Goal: Task Accomplishment & Management: Manage account settings

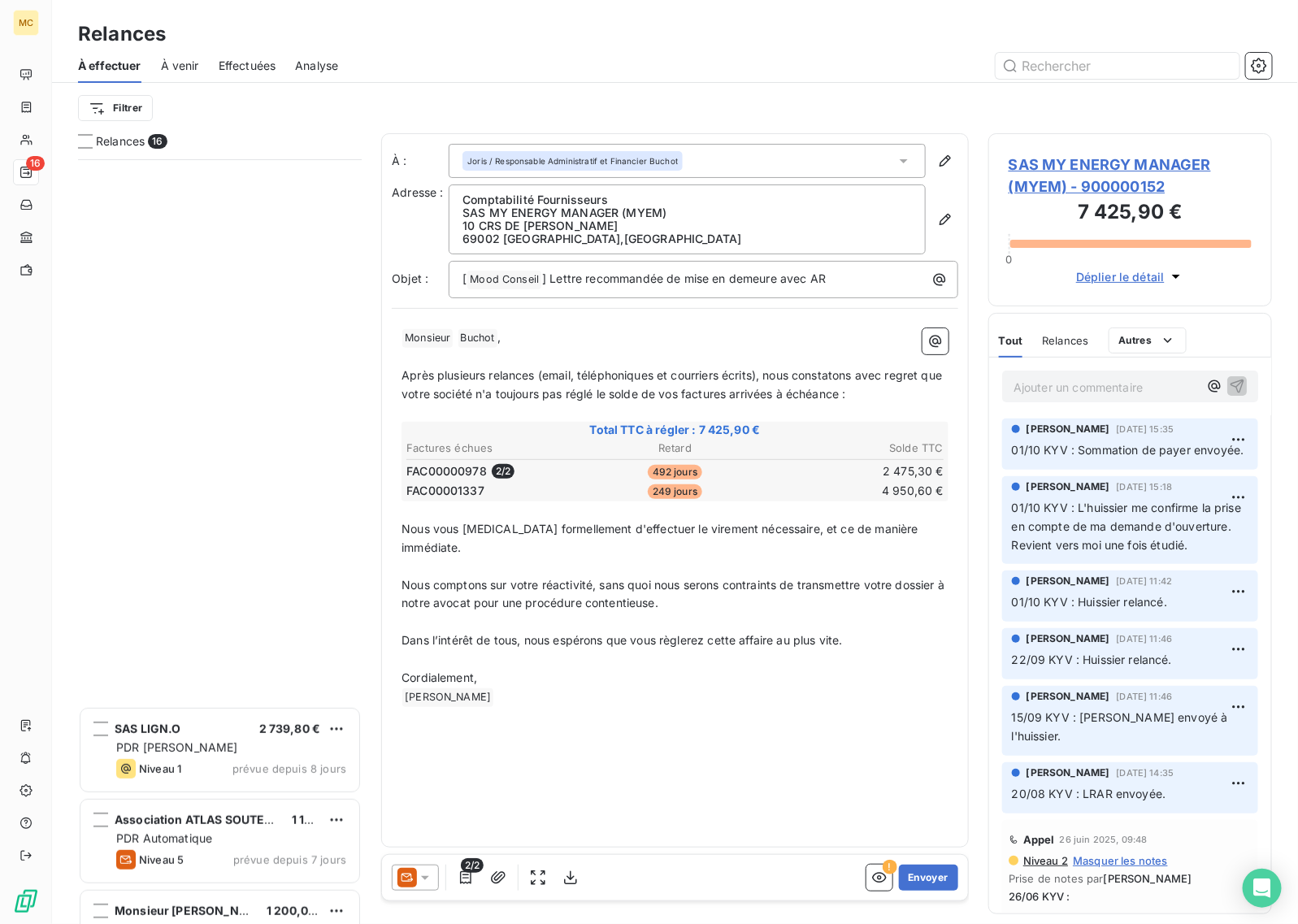
scroll to position [750, 268]
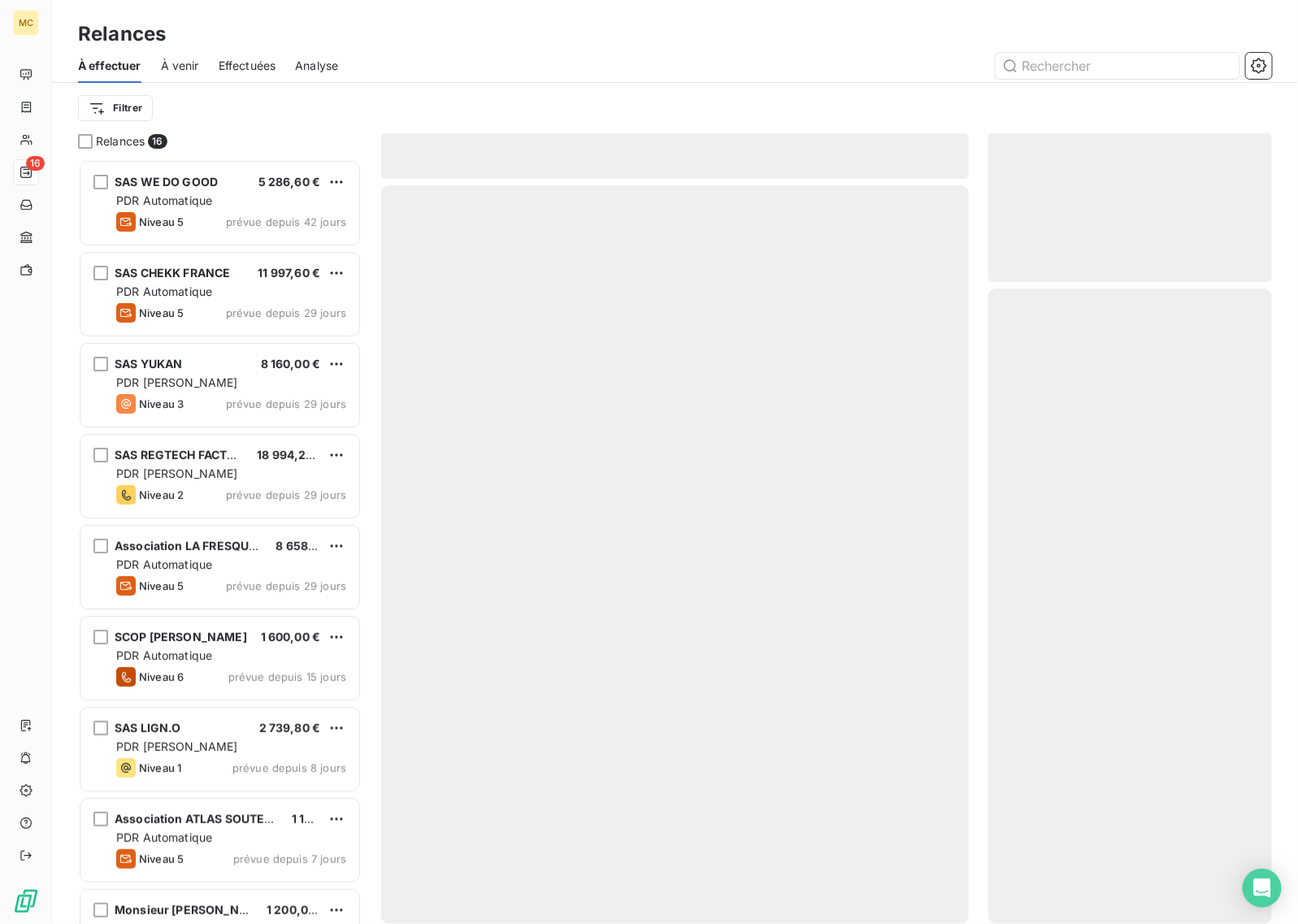
scroll to position [750, 268]
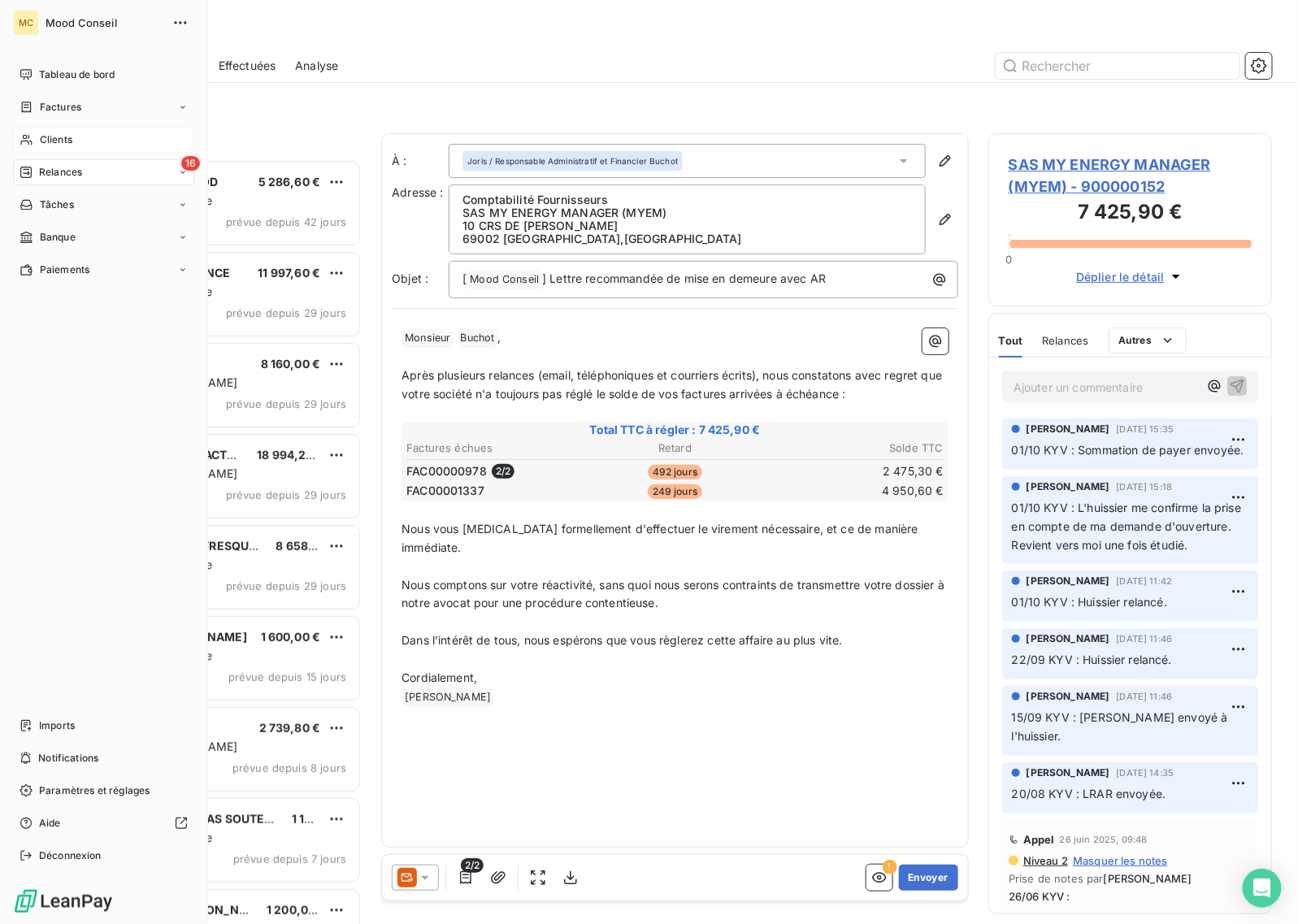
click at [49, 139] on span "Clients" at bounding box center [55, 139] width 33 height 15
click at [78, 102] on span "Factures" at bounding box center [60, 107] width 41 height 15
click at [83, 146] on div "Factures" at bounding box center [114, 139] width 162 height 26
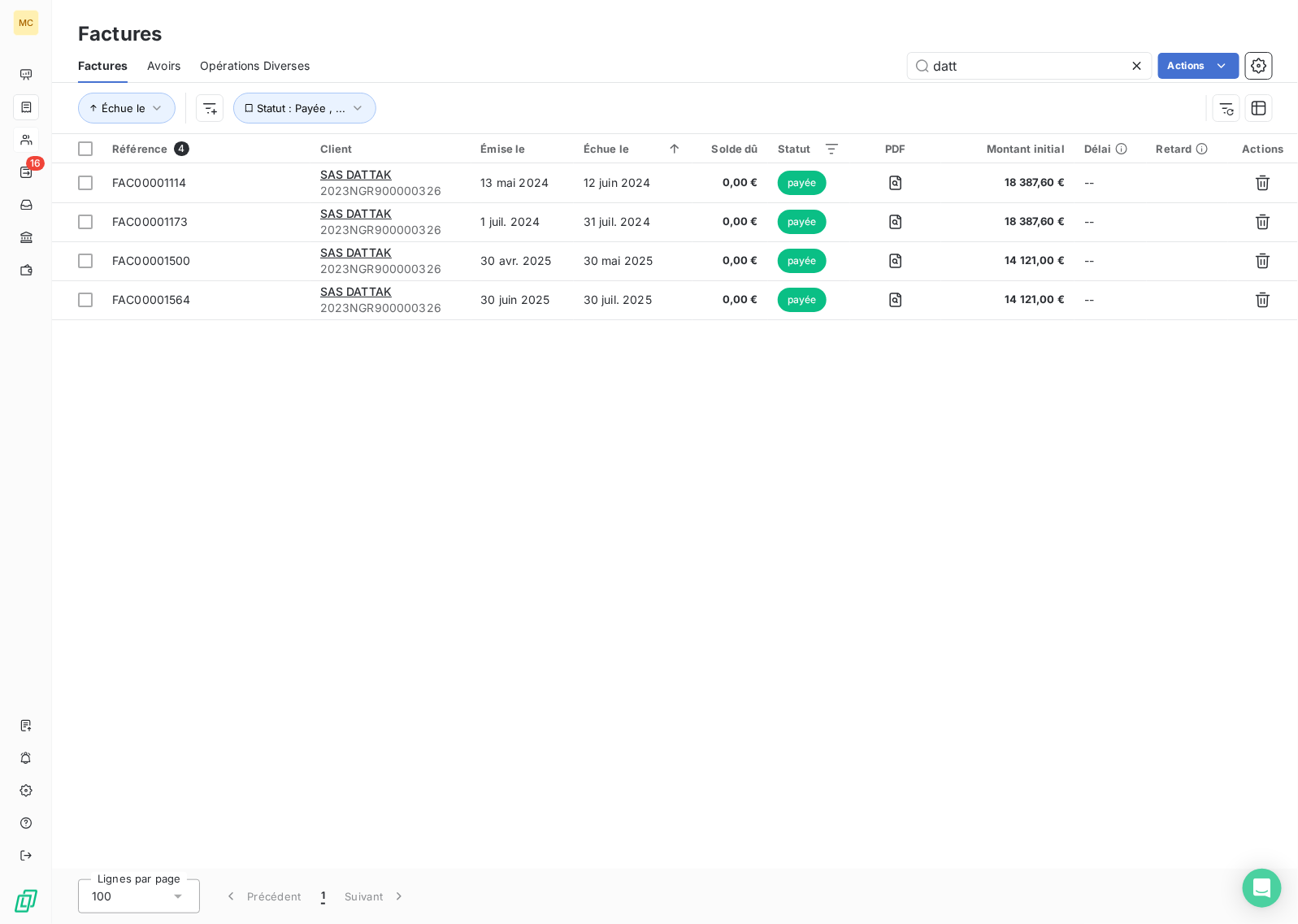
drag, startPoint x: 977, startPoint y: 62, endPoint x: 766, endPoint y: 62, distance: 211.0
click at [766, 62] on div "datt Actions" at bounding box center [800, 66] width 943 height 26
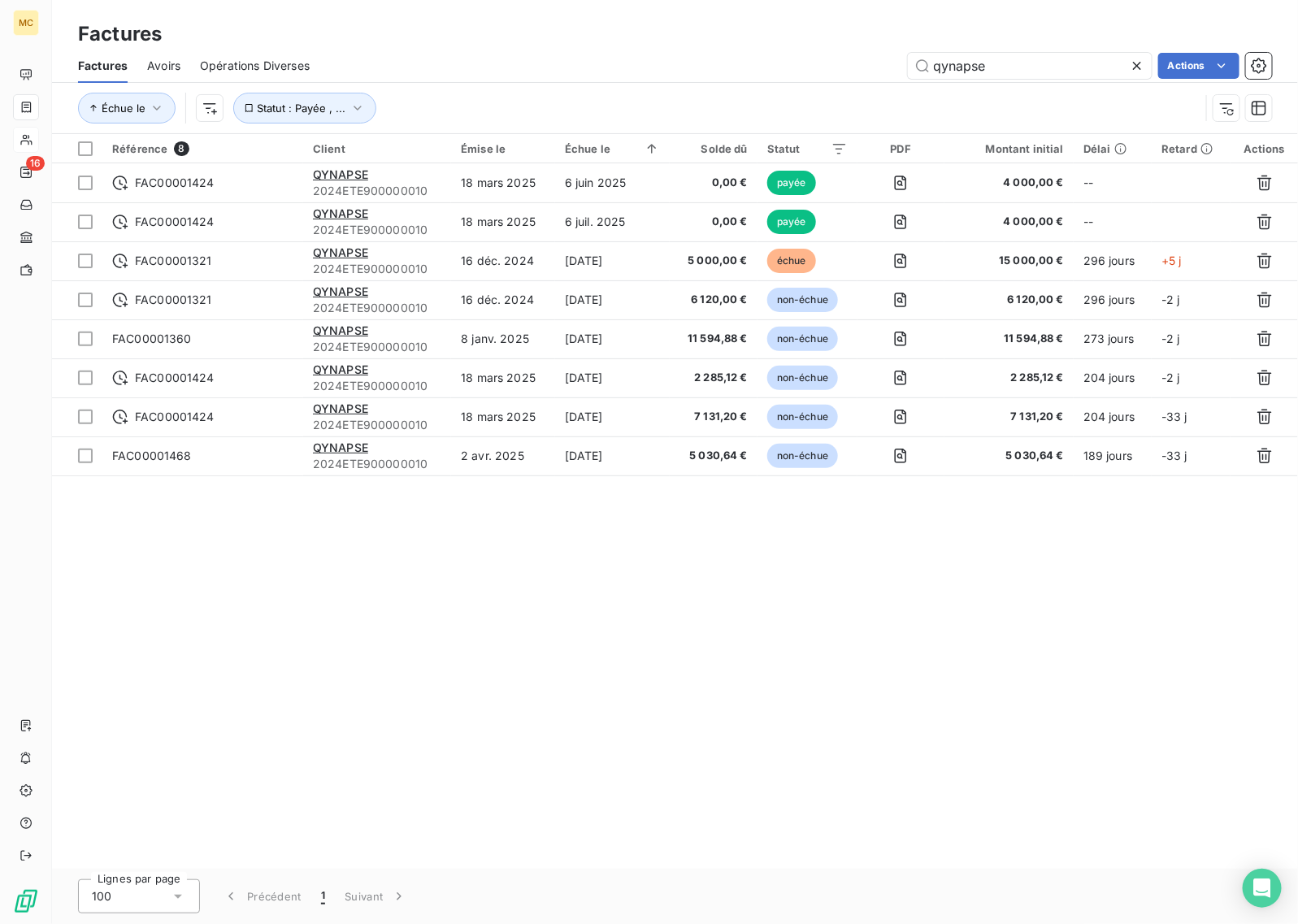
type input "qynapse"
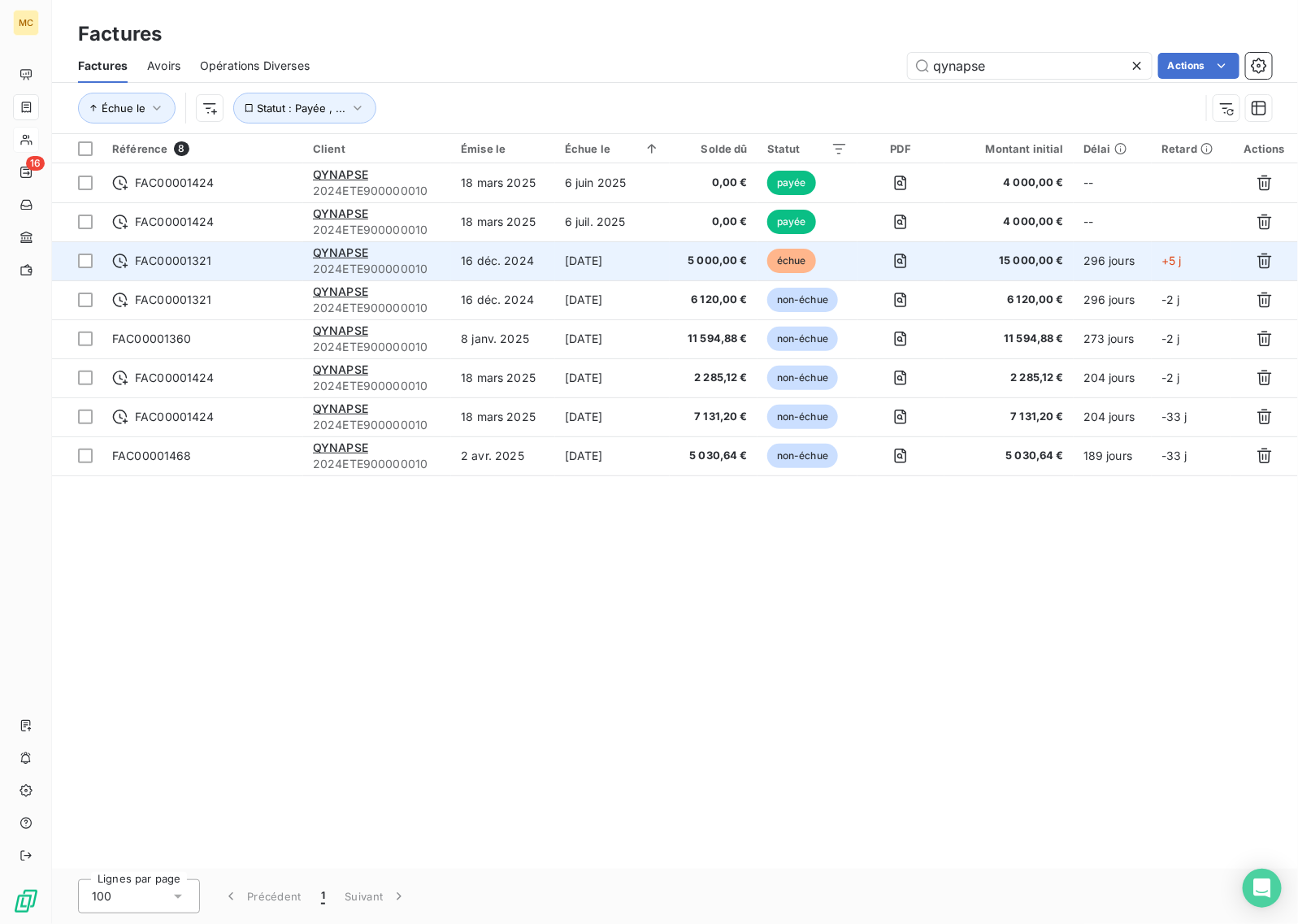
click at [638, 255] on td "[DATE]" at bounding box center [612, 262] width 115 height 39
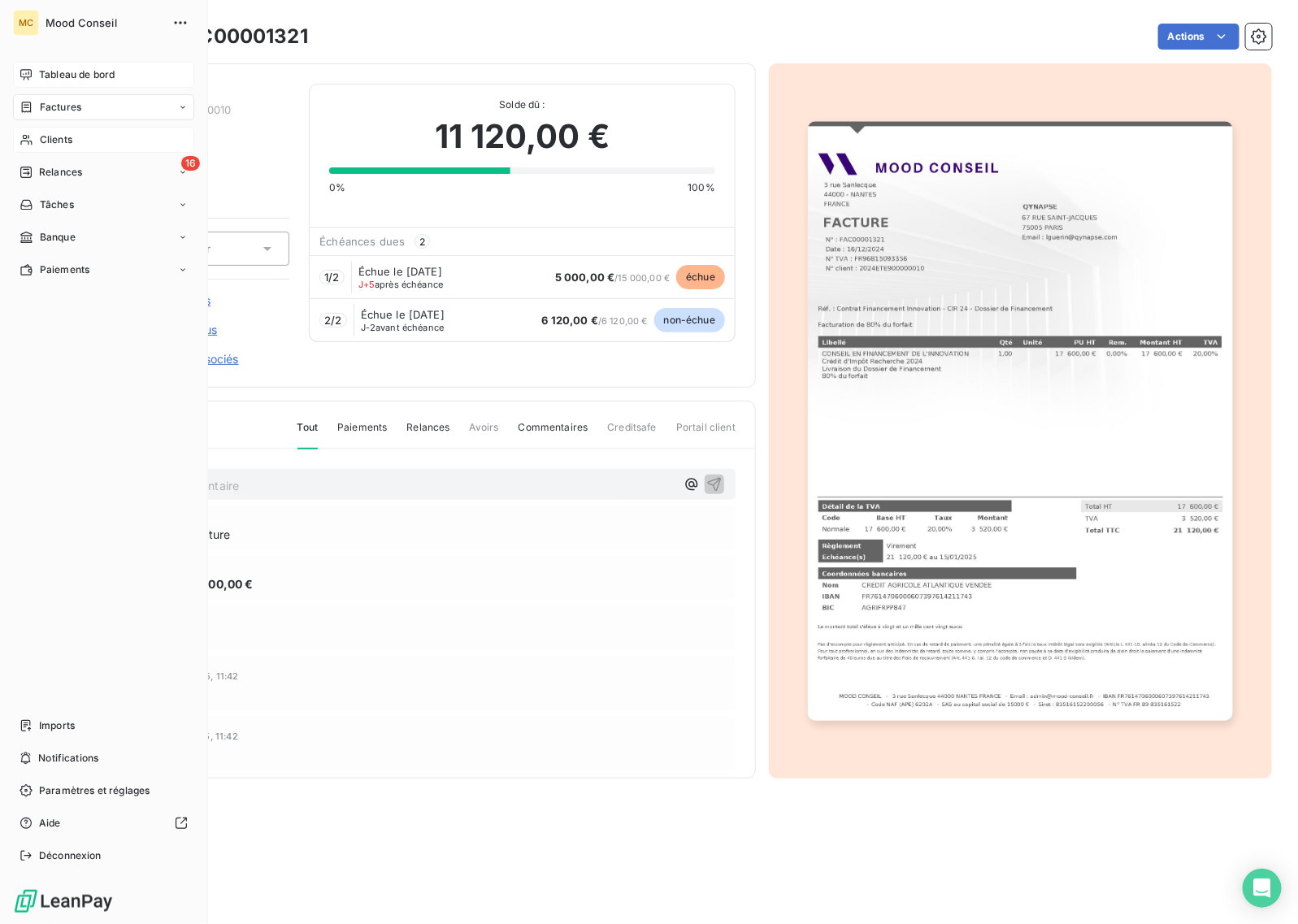
click at [34, 76] on div "Tableau de bord" at bounding box center [104, 75] width 182 height 26
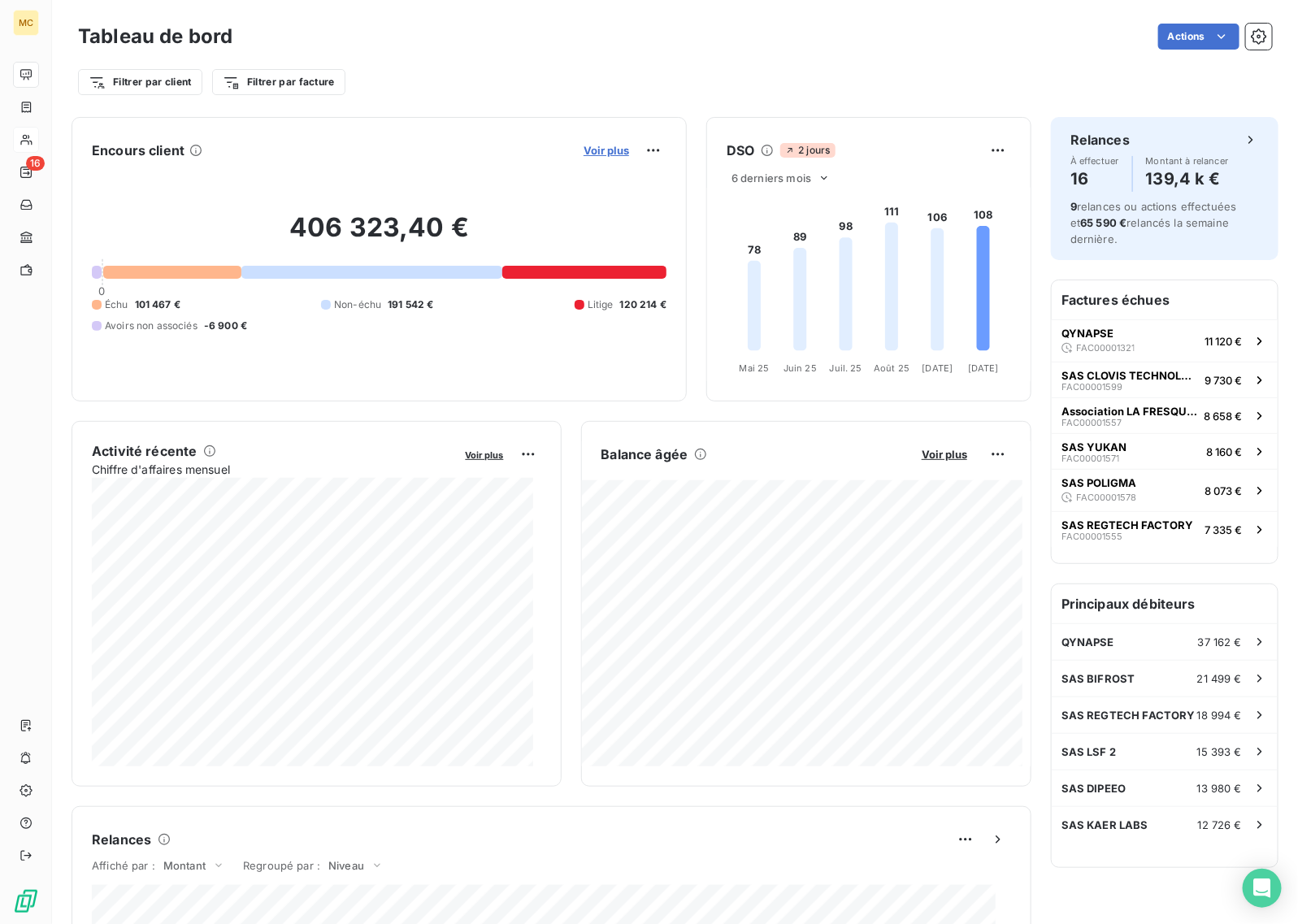
click at [595, 144] on span "Voir plus" at bounding box center [606, 150] width 45 height 13
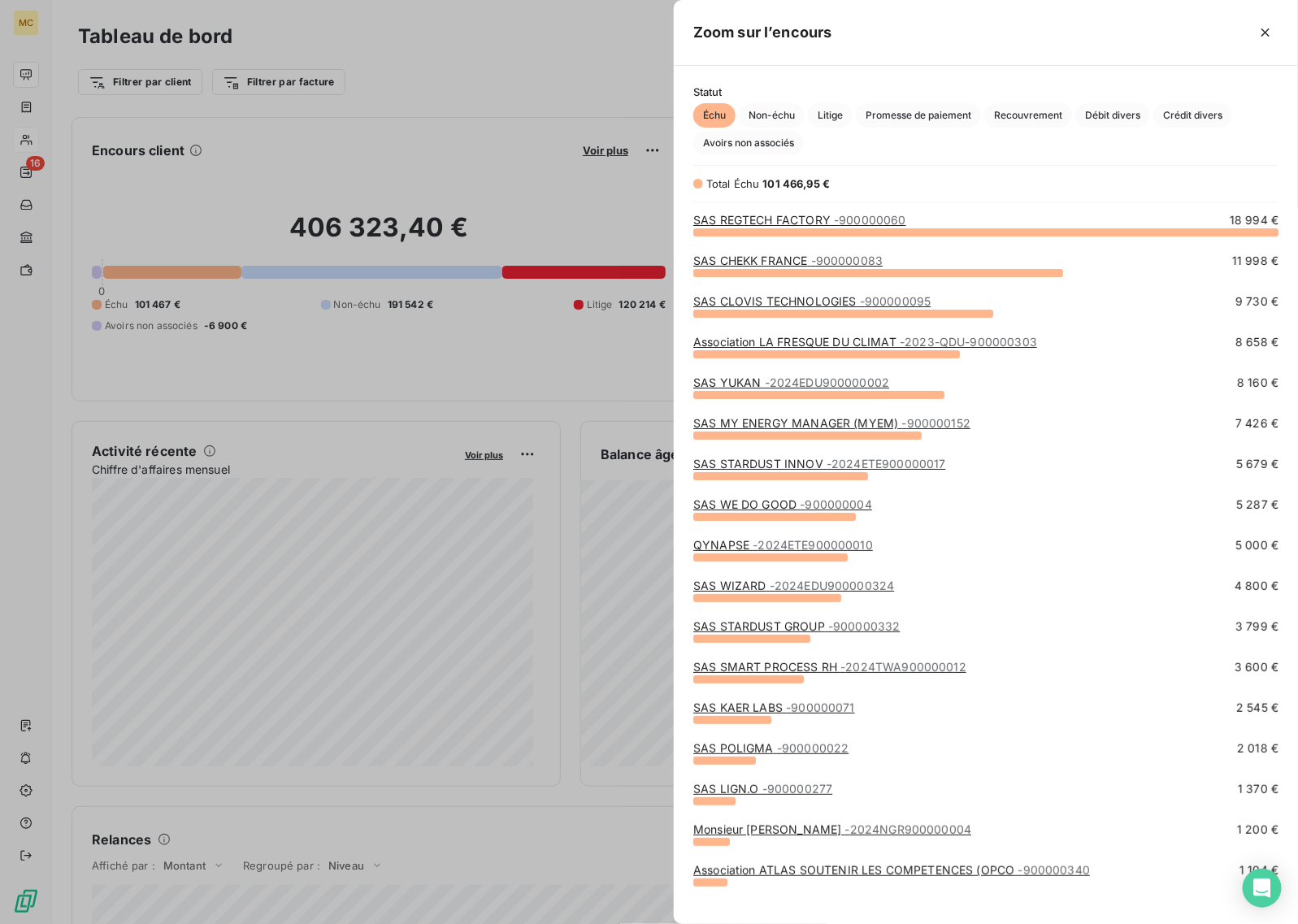
scroll to position [677, 609]
click at [724, 159] on div "Statut Échu Non-échu Litige Promesse de paiement Recouvrement Débit divers Créd…" at bounding box center [986, 495] width 624 height 858
click at [725, 149] on span "Avoirs non associés" at bounding box center [748, 143] width 111 height 25
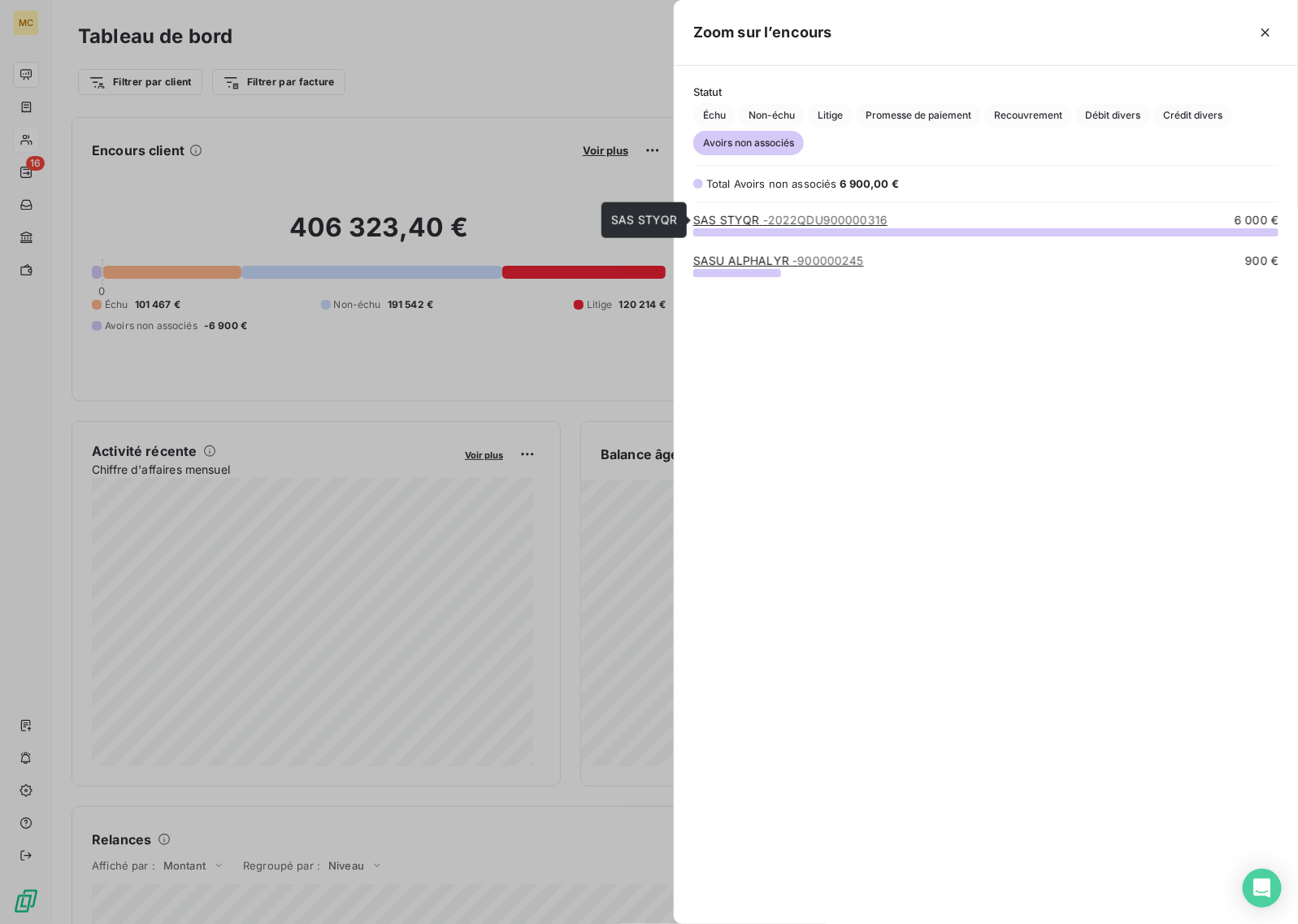
click at [760, 215] on link "SAS STYQR - 2022QDU900000316" at bounding box center [790, 220] width 194 height 14
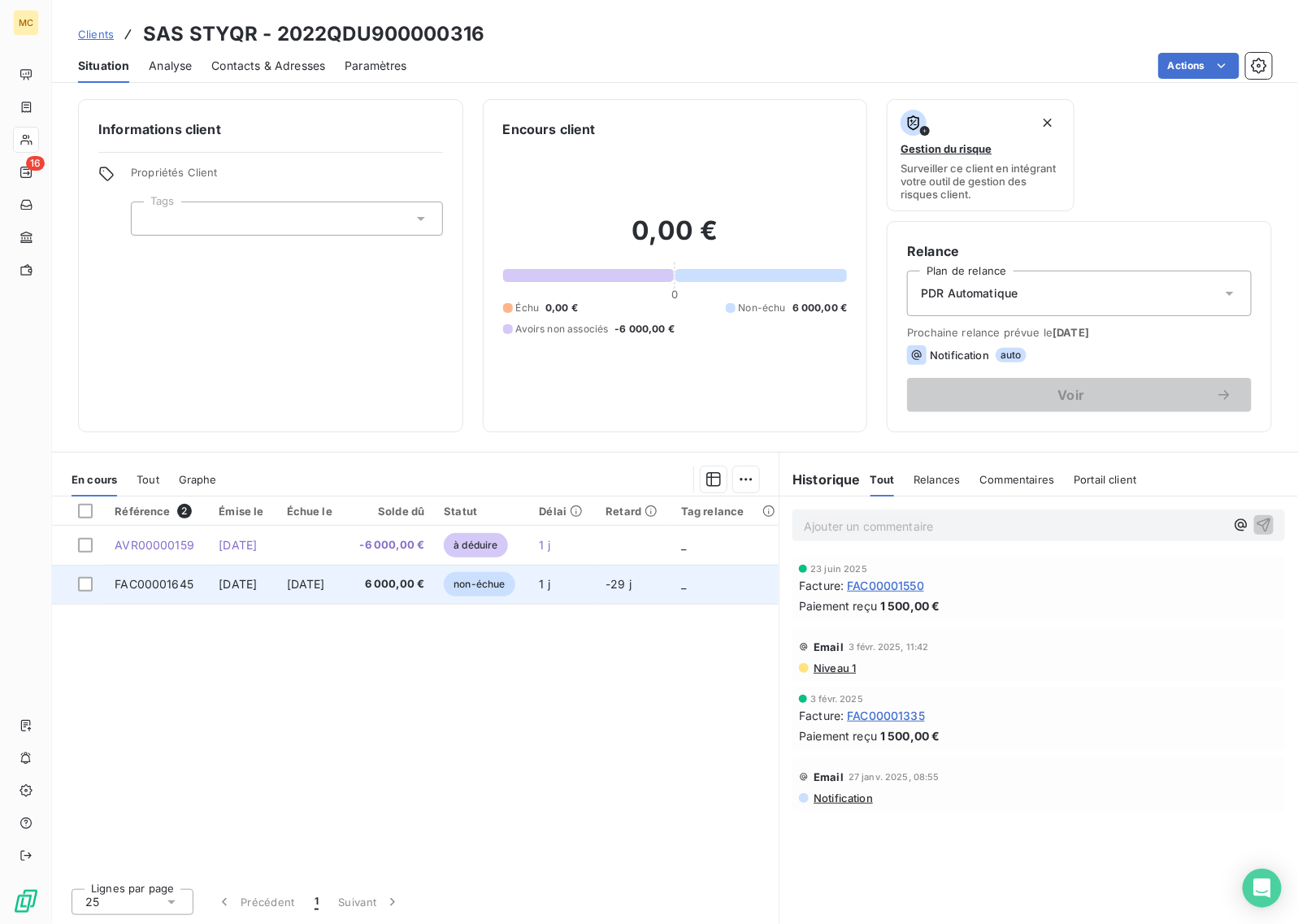
click at [434, 591] on td "6 000,00 €" at bounding box center [390, 584] width 89 height 39
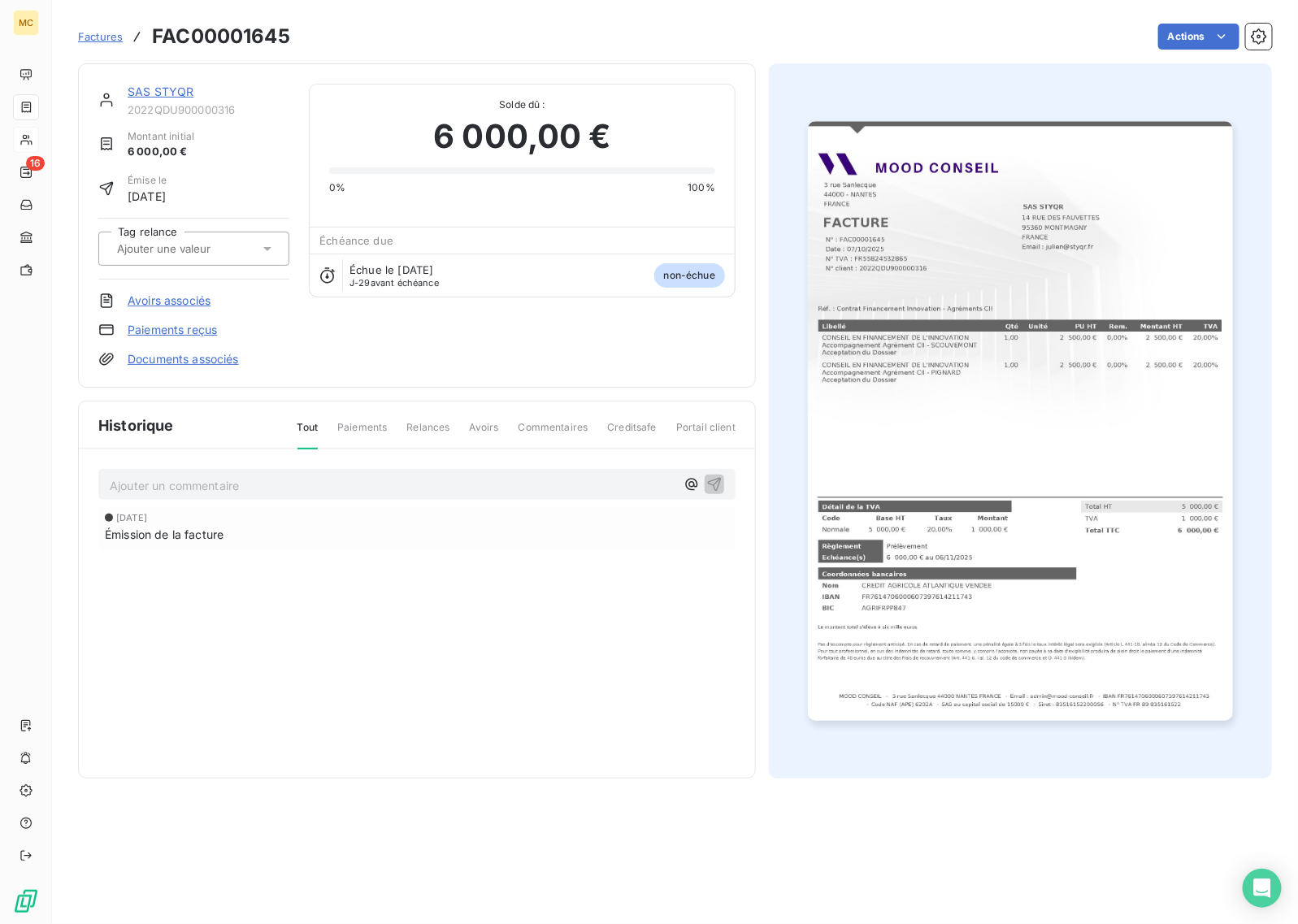
click at [185, 295] on link "Avoirs associés" at bounding box center [169, 300] width 83 height 16
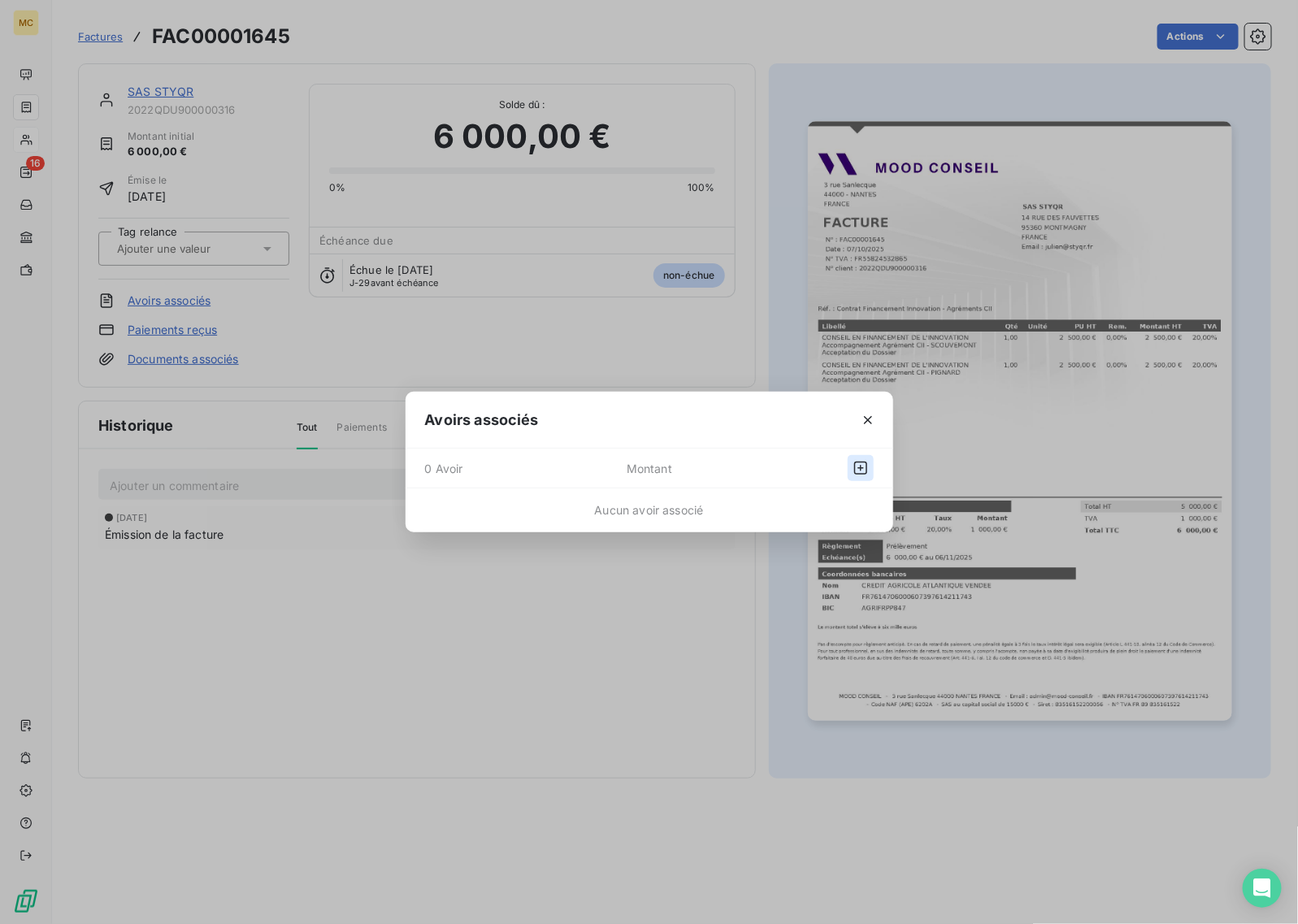
click at [859, 470] on icon "button" at bounding box center [861, 468] width 16 height 16
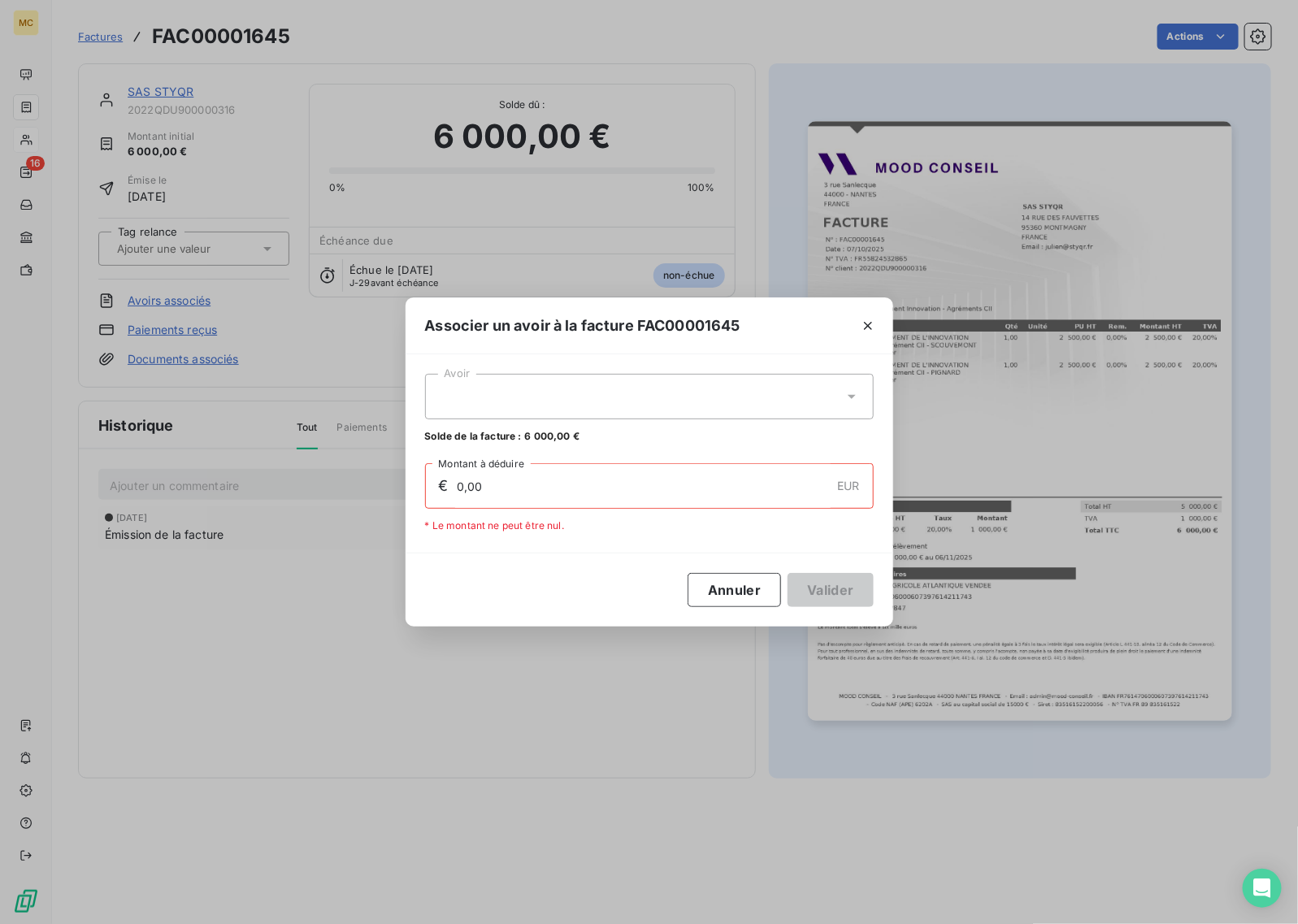
click at [561, 386] on div at bounding box center [649, 397] width 448 height 45
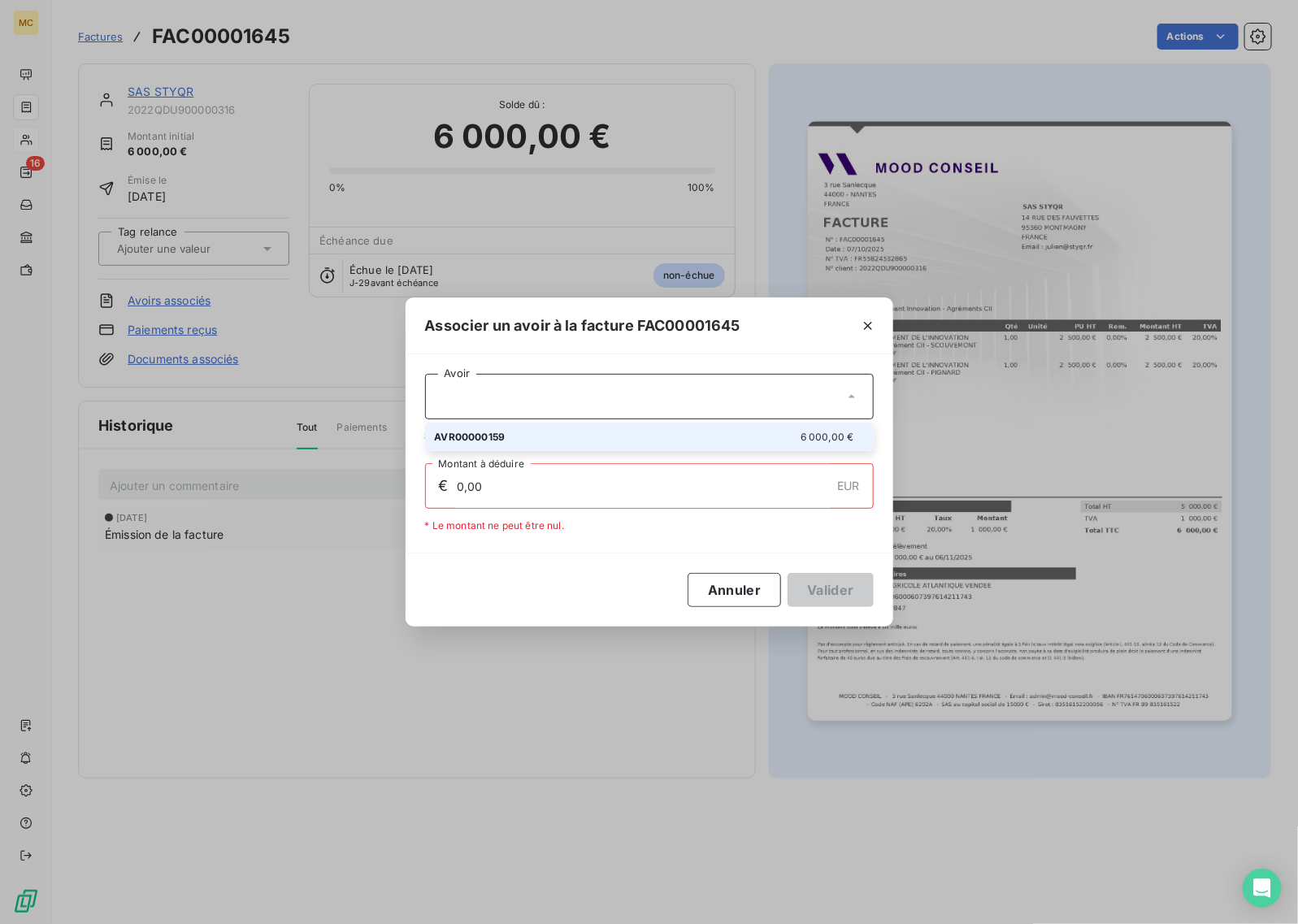
click at [533, 444] on div "AVR00000159 6 000,00 €" at bounding box center [649, 437] width 429 height 16
type input "6 000,00"
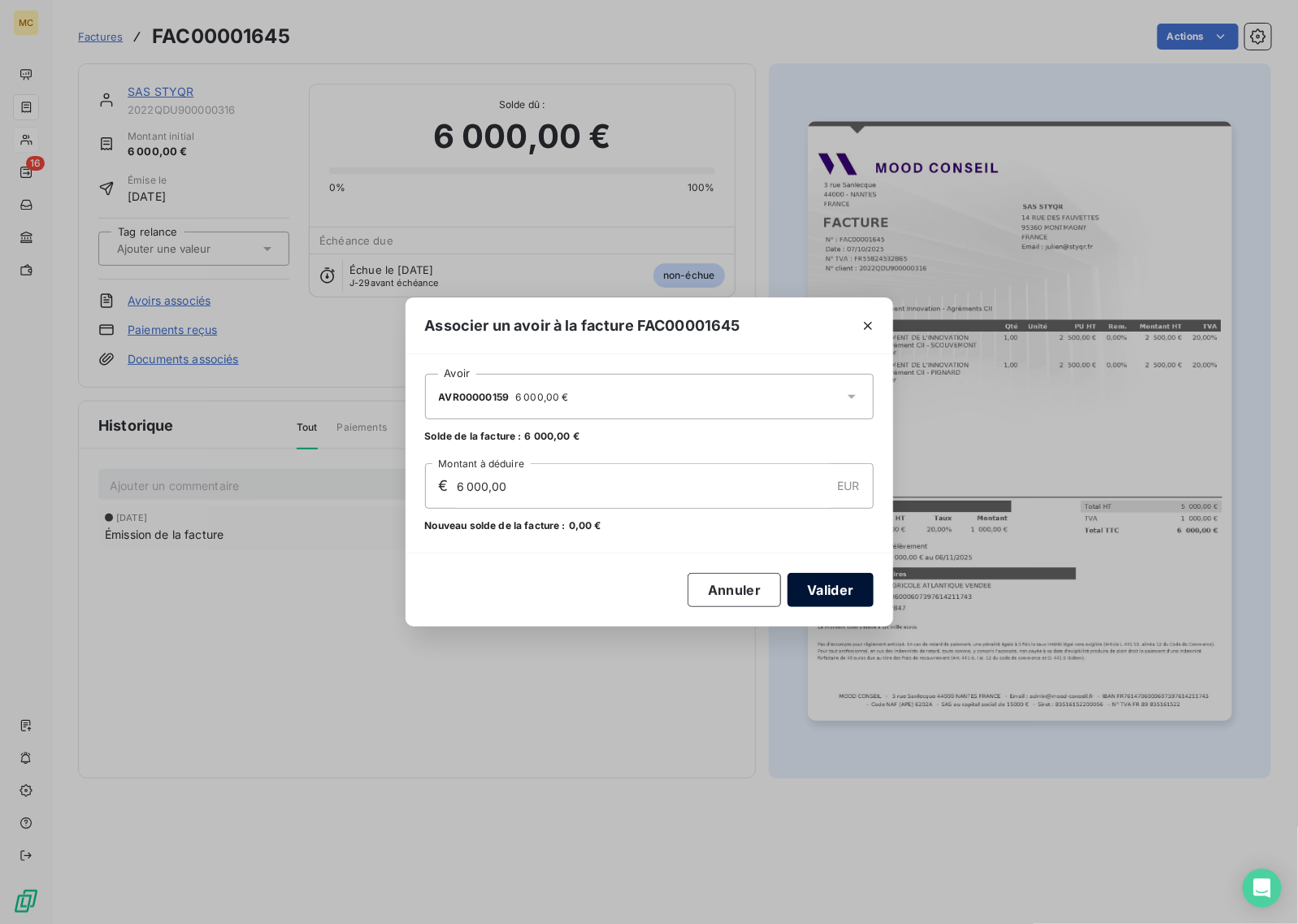
click at [823, 582] on button "Valider" at bounding box center [830, 589] width 85 height 35
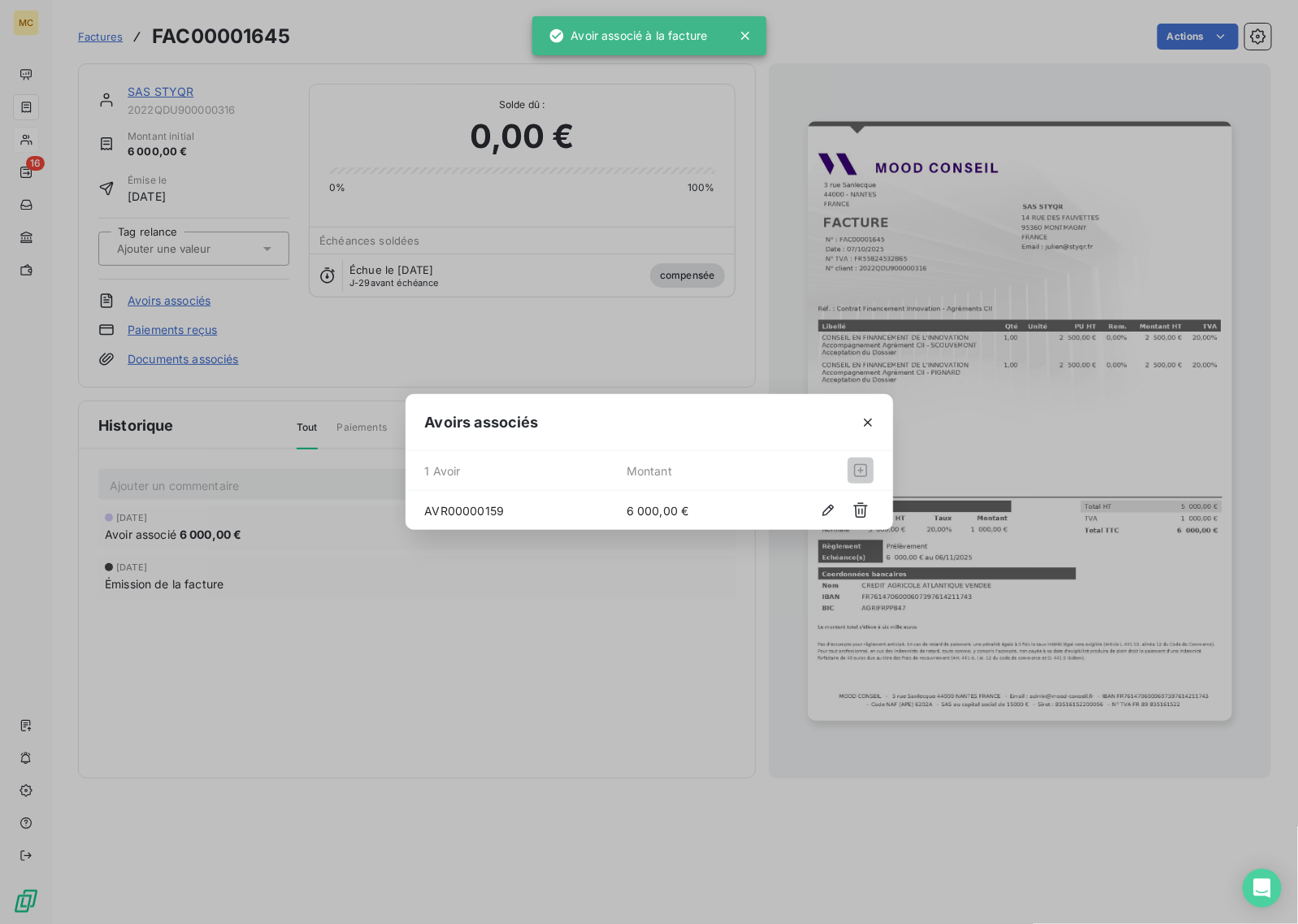
click at [802, 29] on div "Avoirs associés 1 Avoir Montant AVR00000159 6 000,00 €" at bounding box center [649, 462] width 1298 height 924
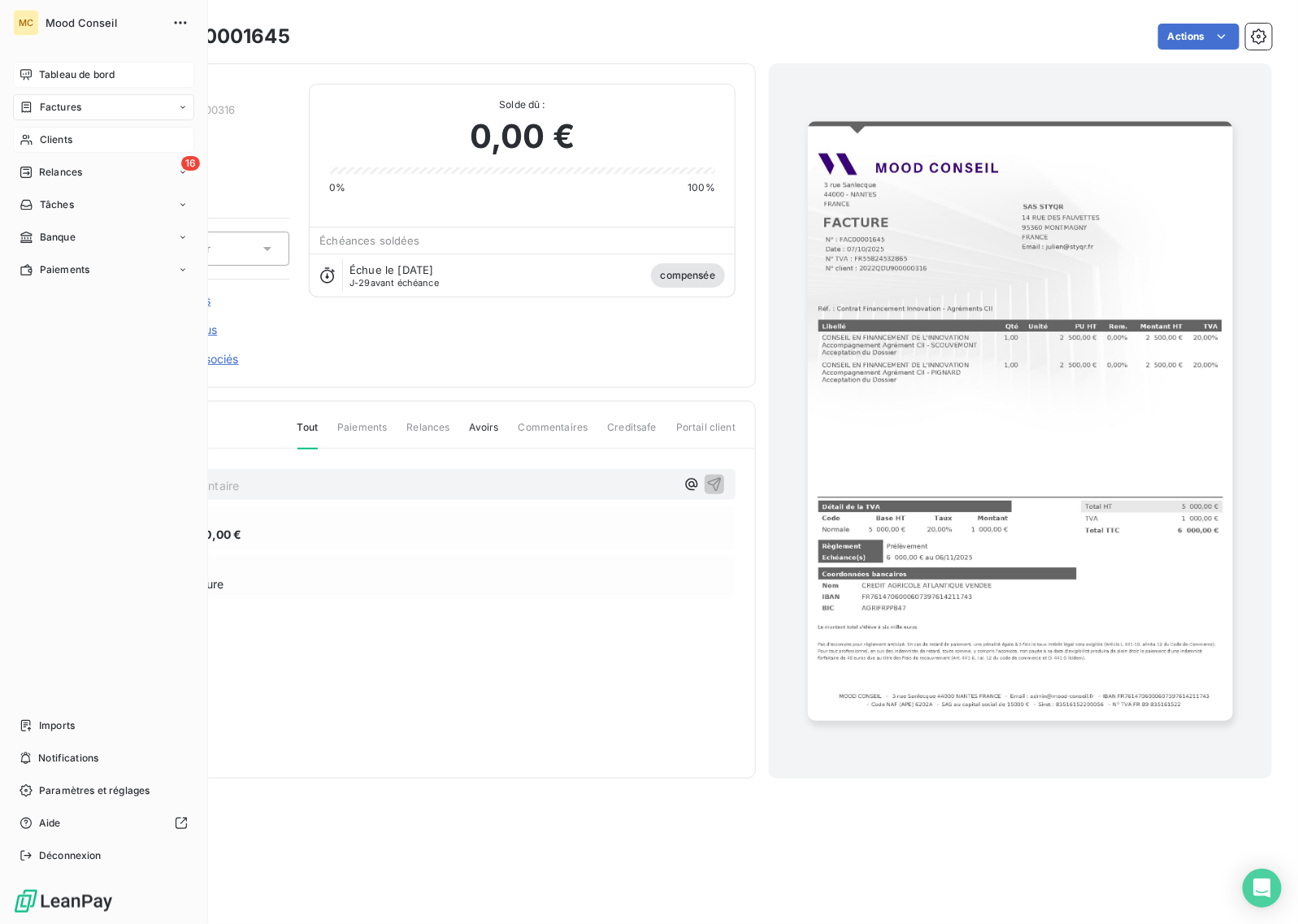
click at [44, 76] on span "Tableau de bord" at bounding box center [77, 74] width 76 height 15
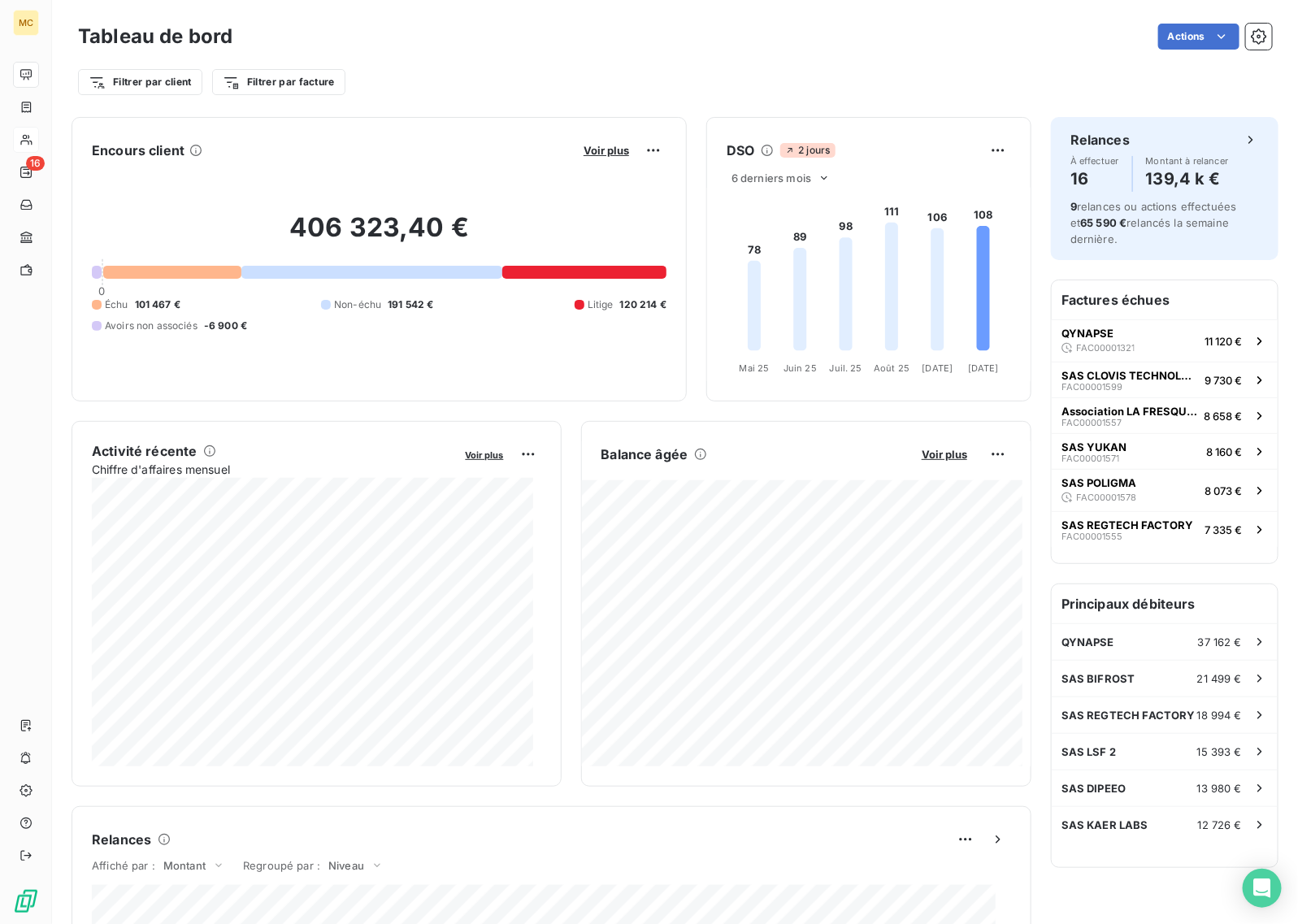
drag, startPoint x: 642, startPoint y: 95, endPoint x: 623, endPoint y: 79, distance: 24.8
click at [642, 95] on div "Filtrer par client Filtrer par facture" at bounding box center [674, 82] width 1193 height 31
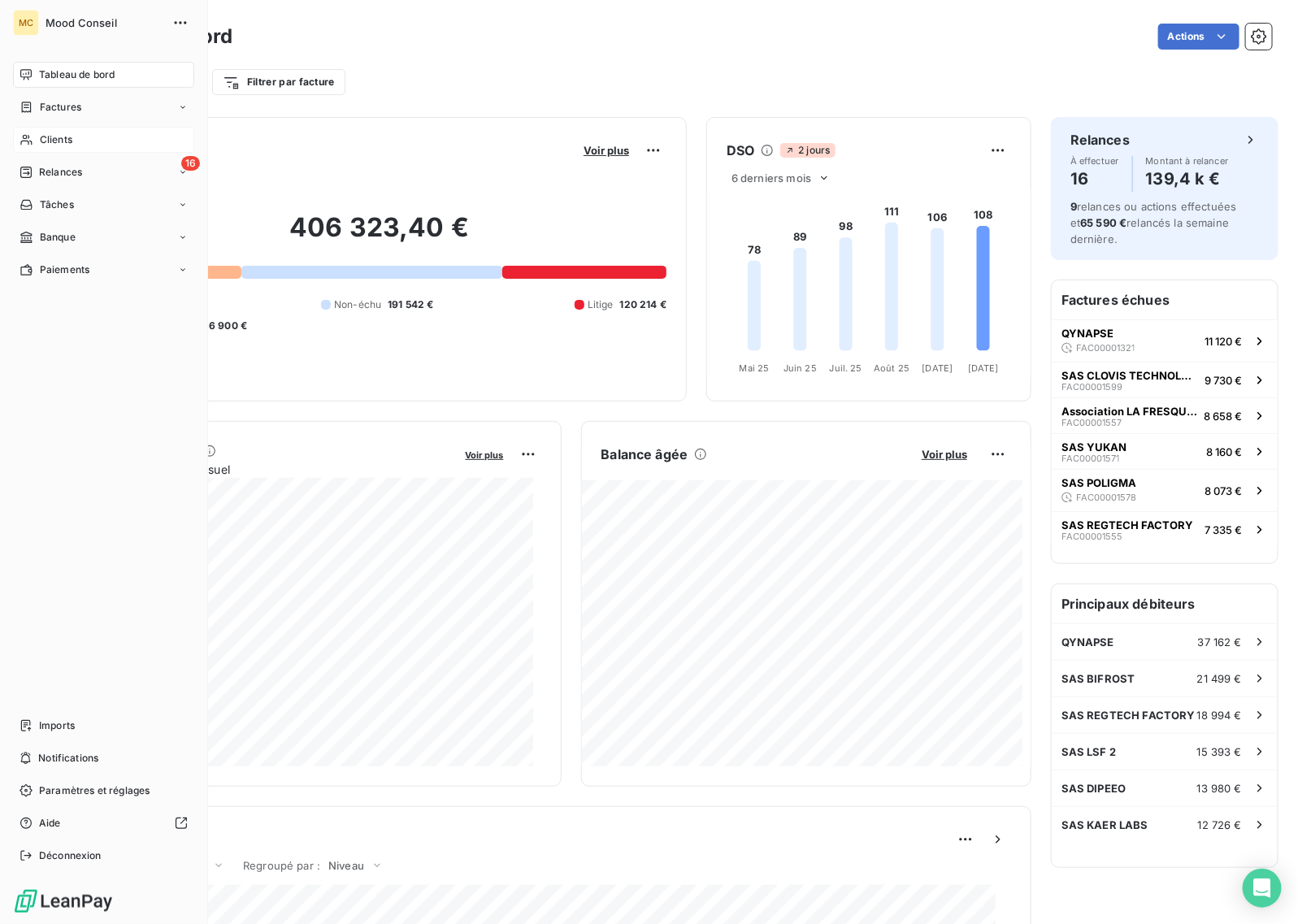
click at [38, 138] on div "Clients" at bounding box center [104, 139] width 182 height 26
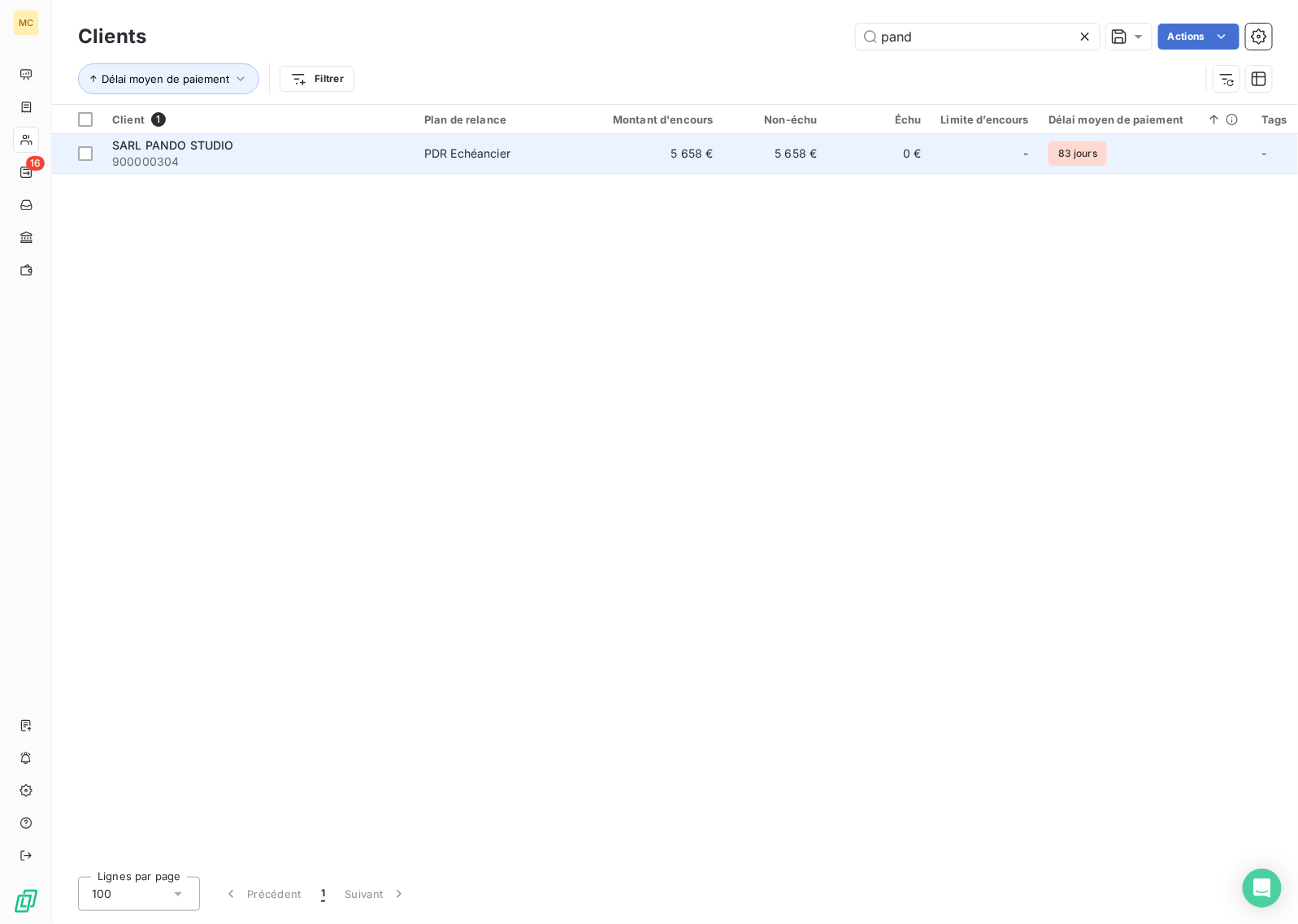
type input "pand"
click at [798, 159] on td "5 658 €" at bounding box center [775, 154] width 104 height 39
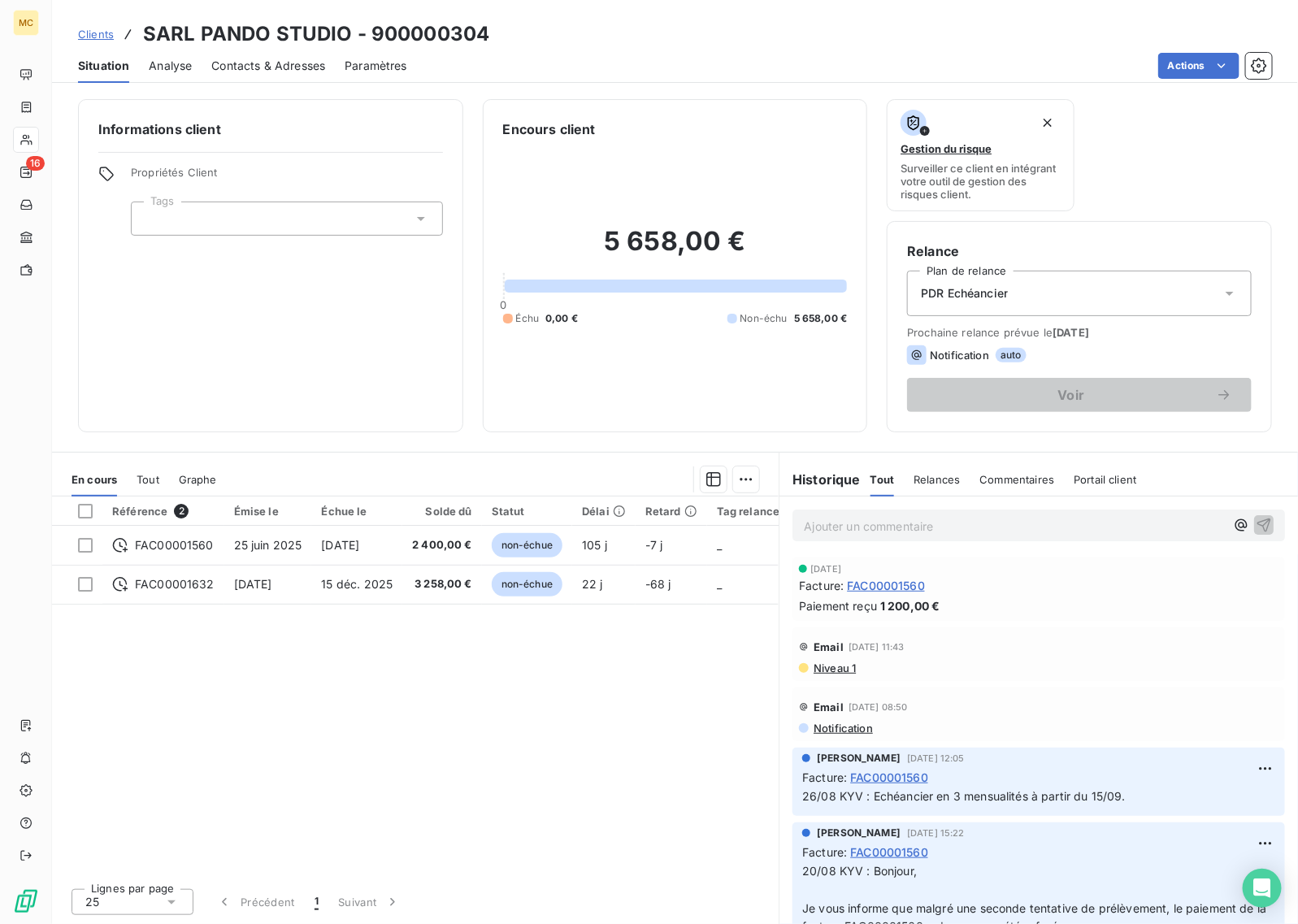
drag, startPoint x: 290, startPoint y: 362, endPoint x: 151, endPoint y: 278, distance: 162.4
click at [289, 362] on div "Informations client Propriétés Client Tags" at bounding box center [270, 266] width 385 height 334
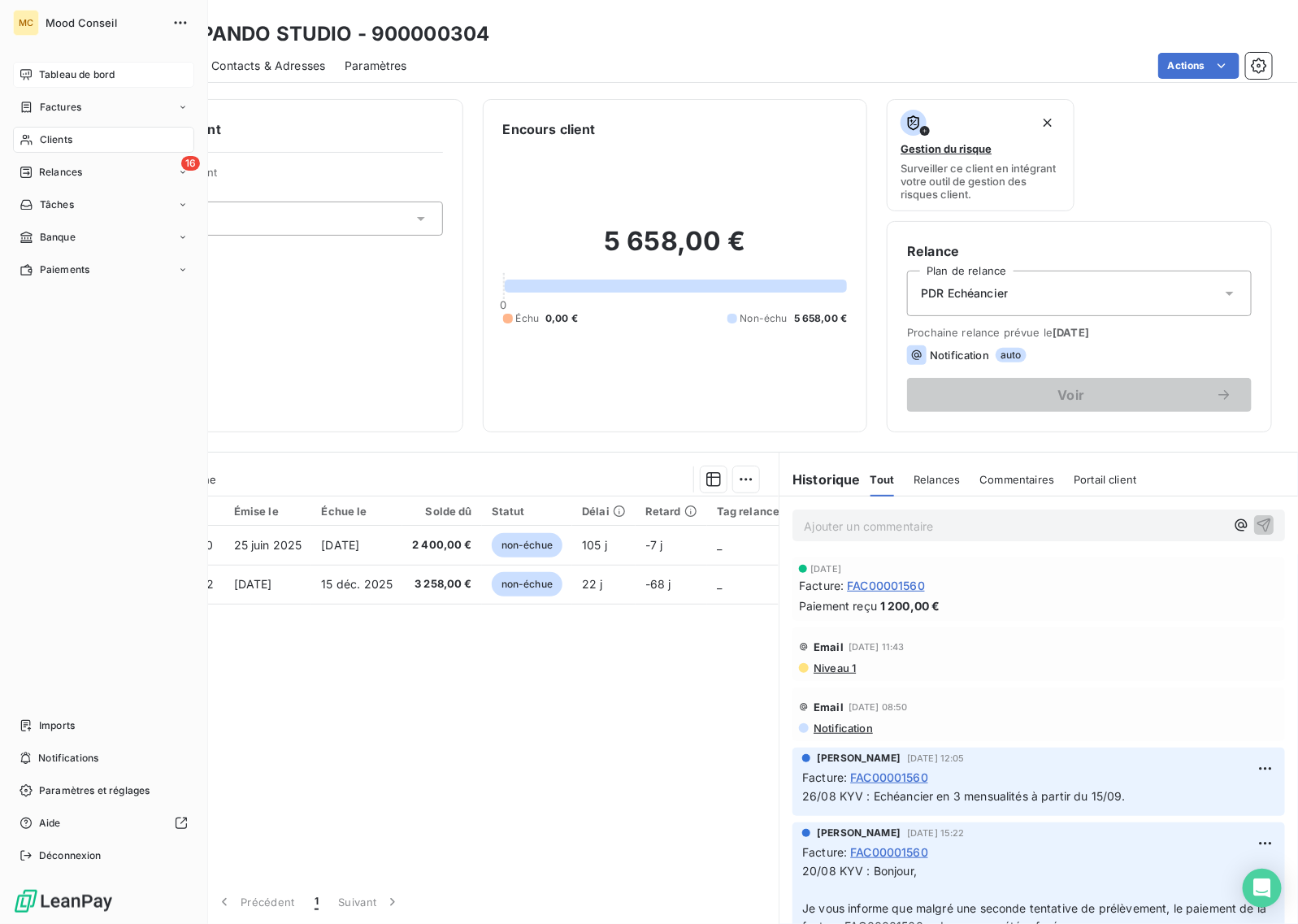
click at [29, 74] on icon at bounding box center [27, 74] width 12 height 11
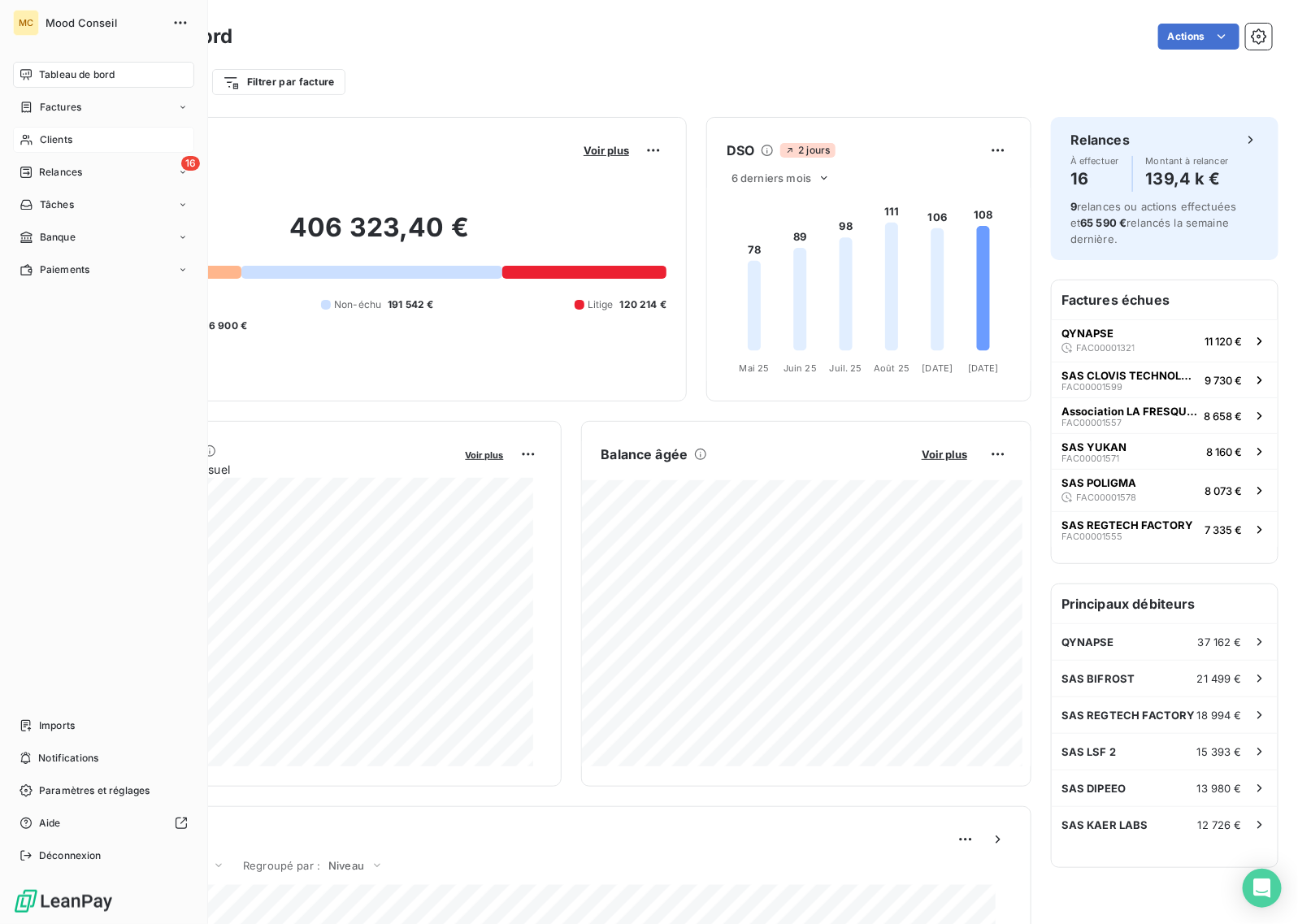
click at [63, 145] on span "Clients" at bounding box center [55, 139] width 33 height 15
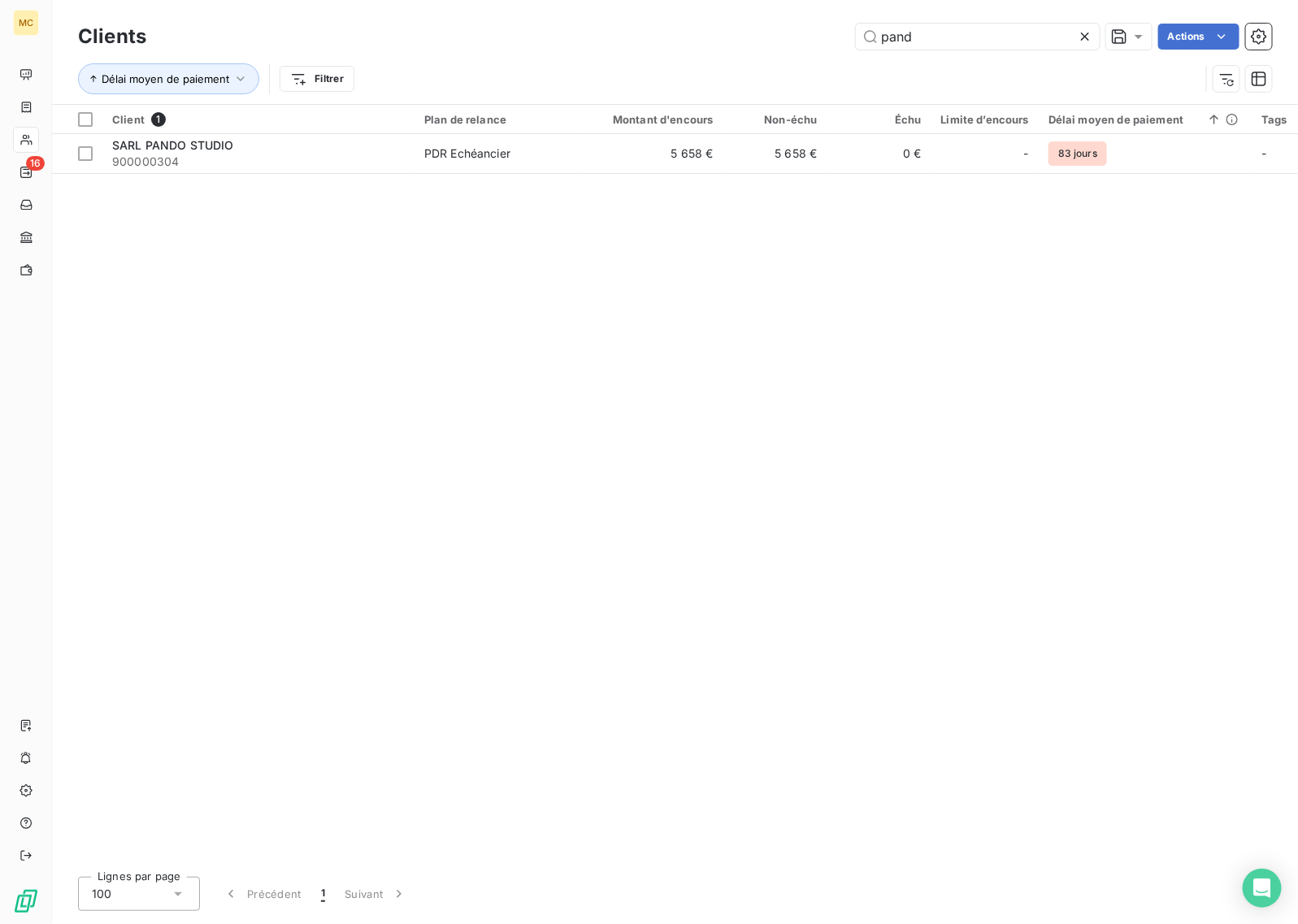
drag, startPoint x: 939, startPoint y: 37, endPoint x: 798, endPoint y: 37, distance: 141.0
click at [798, 37] on div "pand Actions" at bounding box center [719, 37] width 1107 height 26
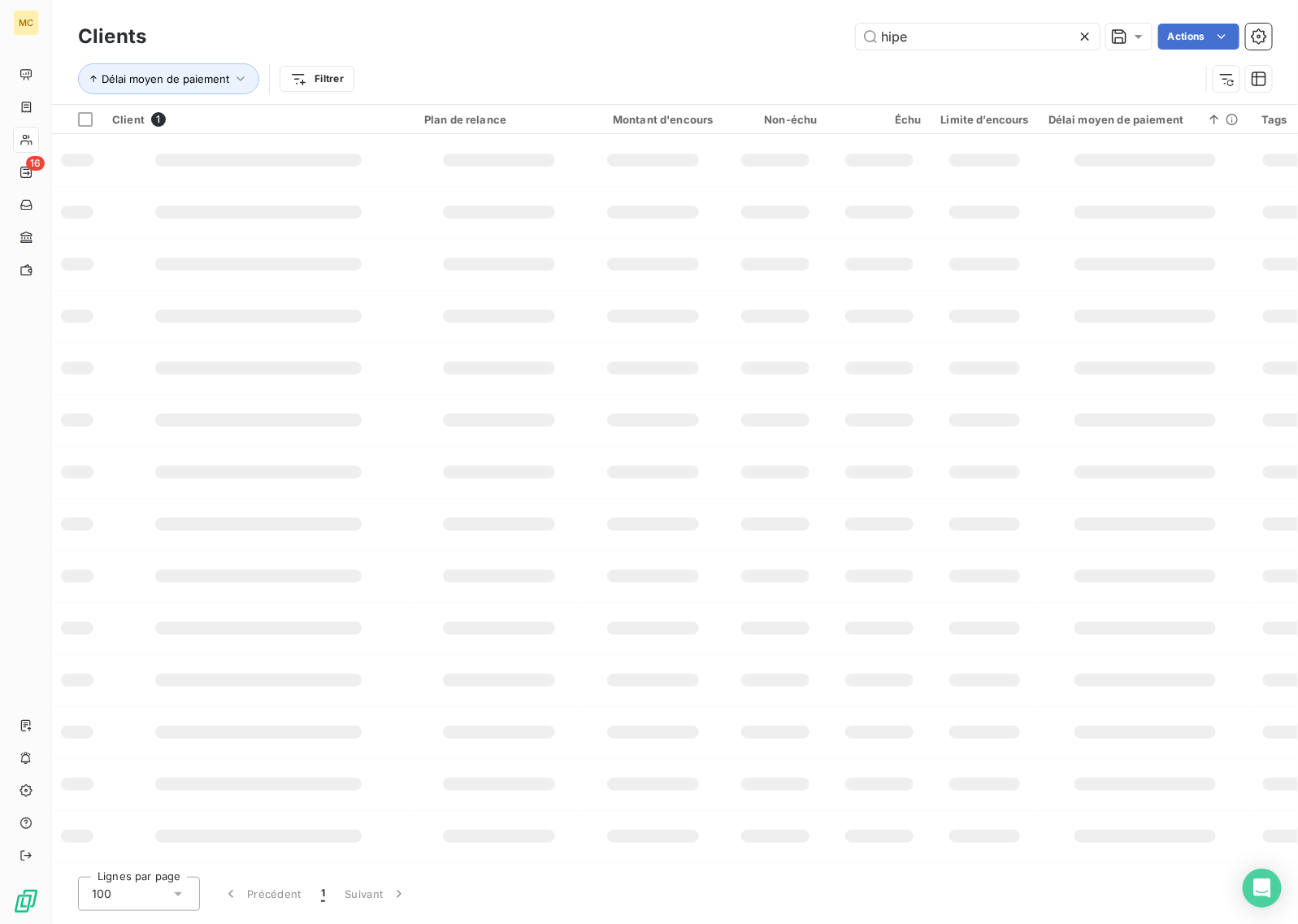
drag, startPoint x: 947, startPoint y: 41, endPoint x: 731, endPoint y: 30, distance: 216.3
click at [731, 30] on div "hipe Actions" at bounding box center [719, 37] width 1107 height 26
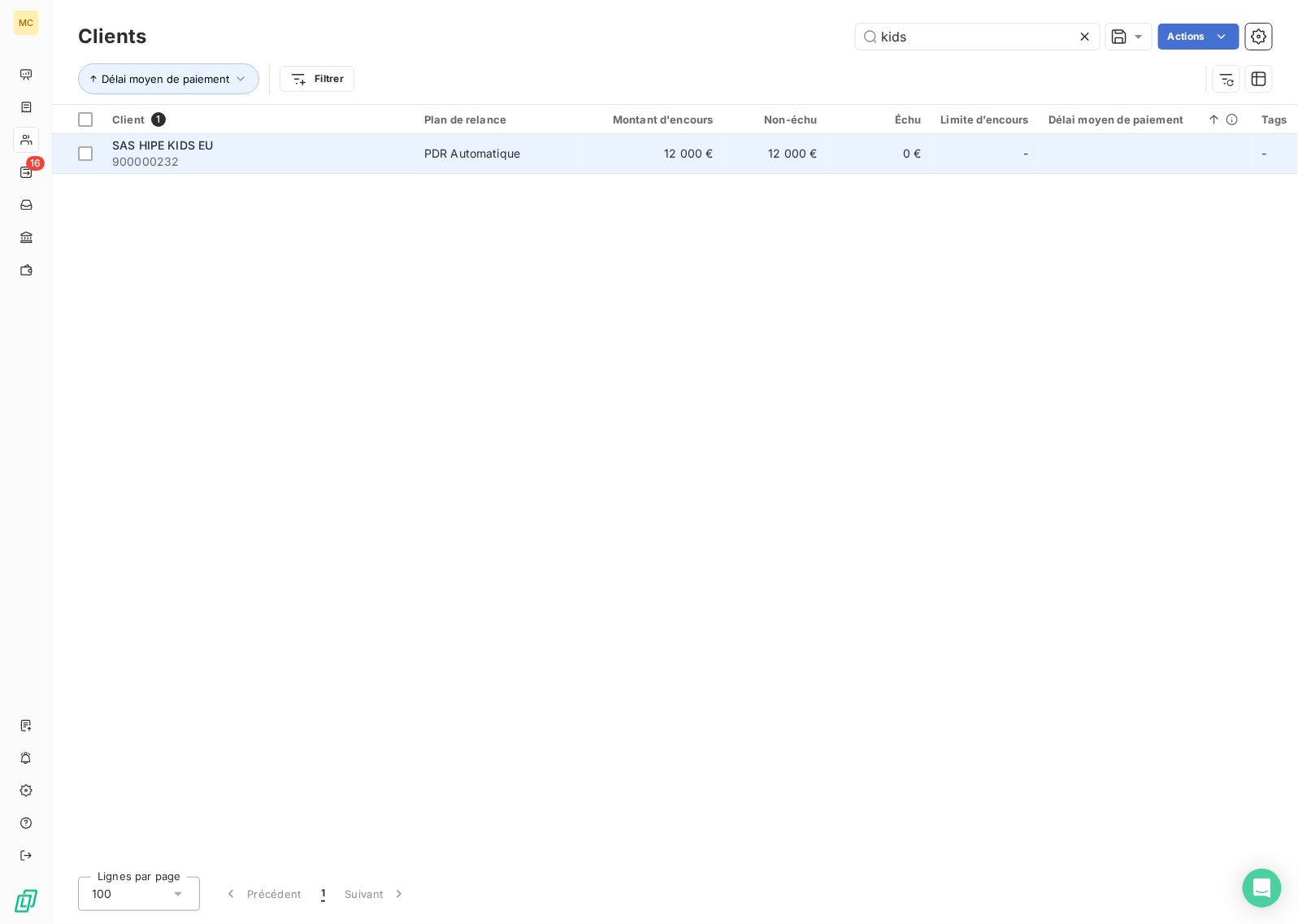
type input "kids"
click at [631, 154] on td "12 000 €" at bounding box center [653, 154] width 140 height 39
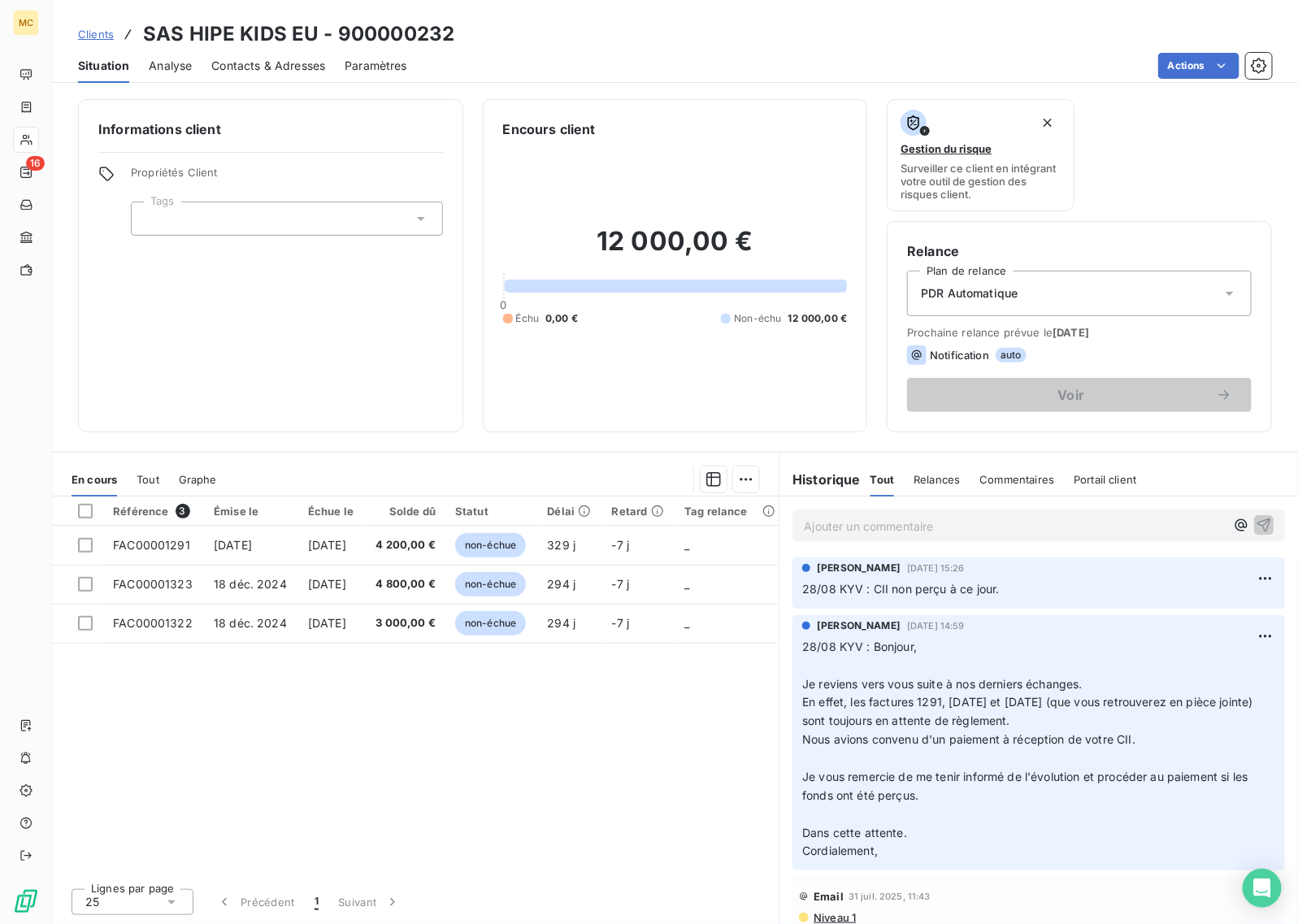
click at [415, 224] on icon at bounding box center [420, 218] width 16 height 16
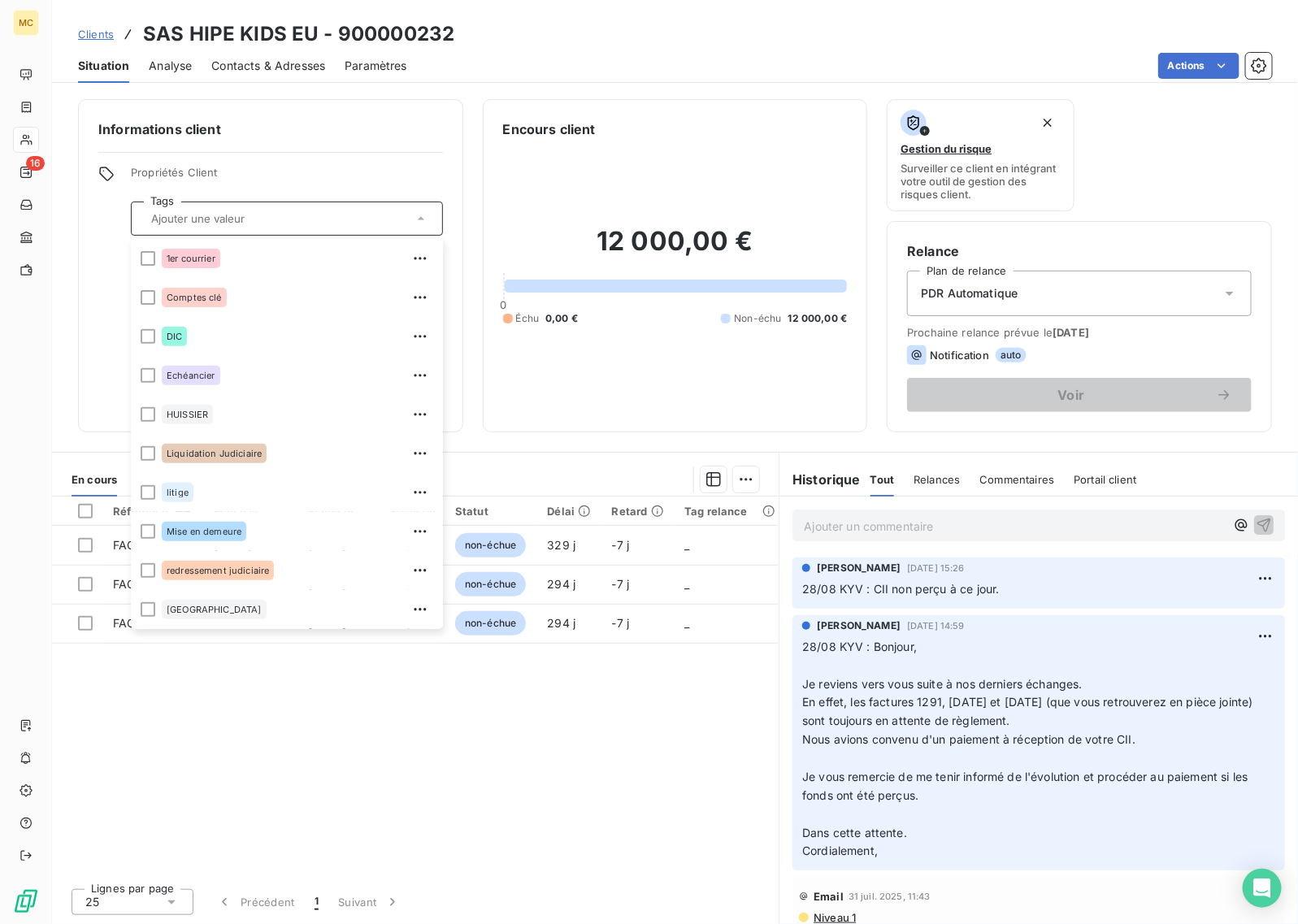
click at [430, 147] on div "Informations client Propriétés Client Tags 1er courrier Comptes clé DIC Echéanc…" at bounding box center [270, 266] width 385 height 334
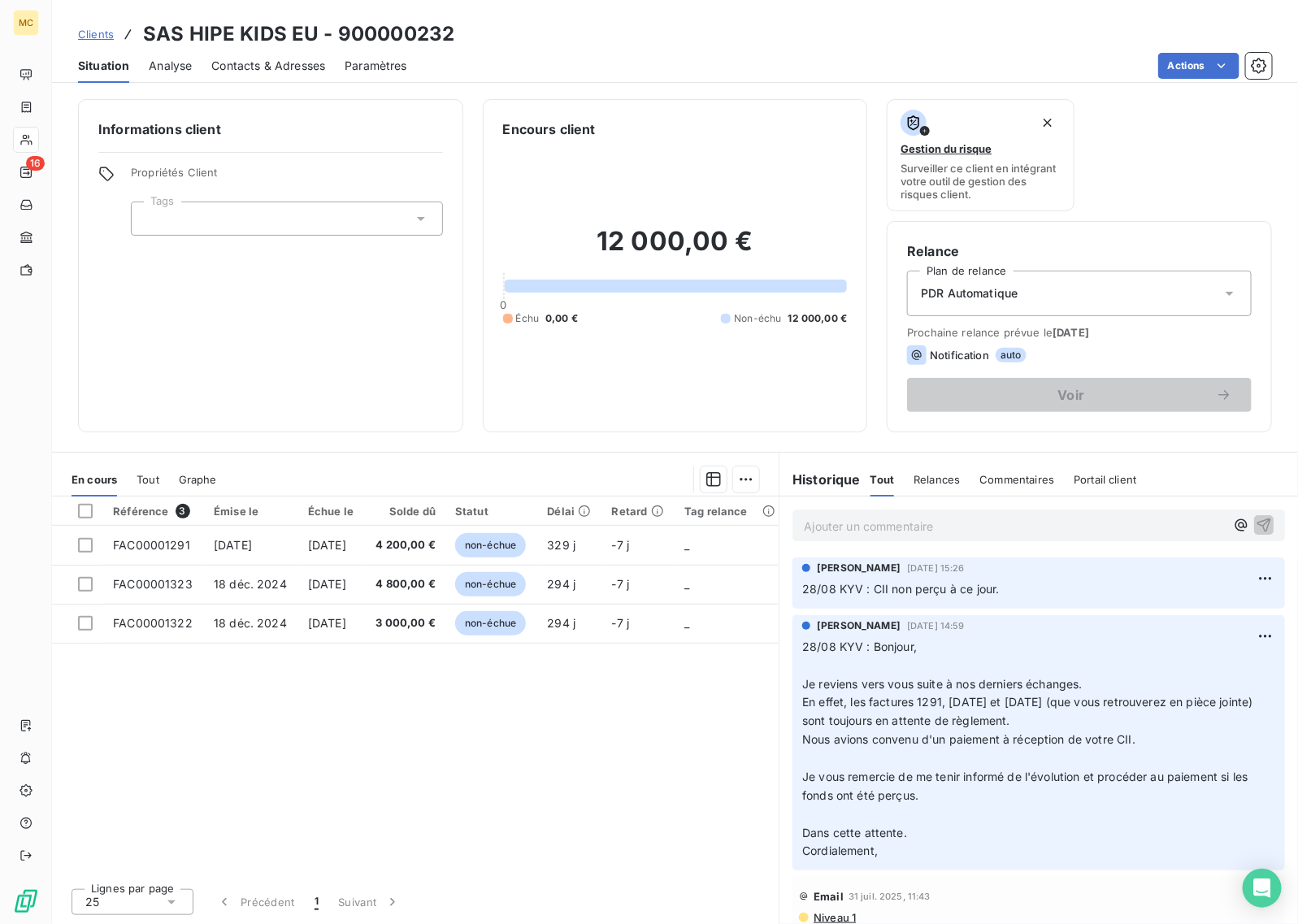
click at [452, 775] on div "Référence 3 Émise le Échue le Solde dû Statut Délai Retard Tag relance FAC00001…" at bounding box center [416, 686] width 726 height 379
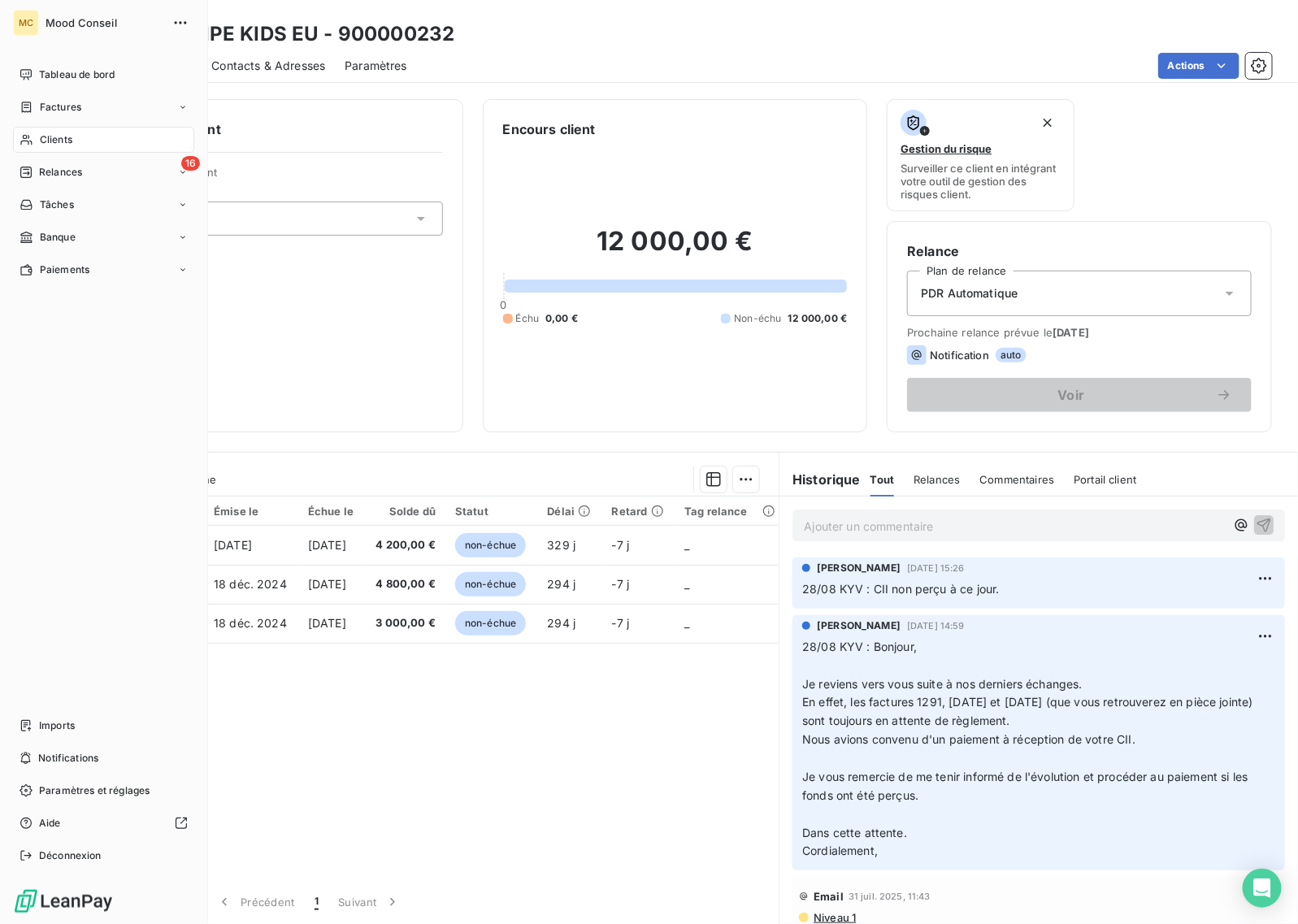
click at [80, 134] on div "Clients" at bounding box center [104, 139] width 182 height 26
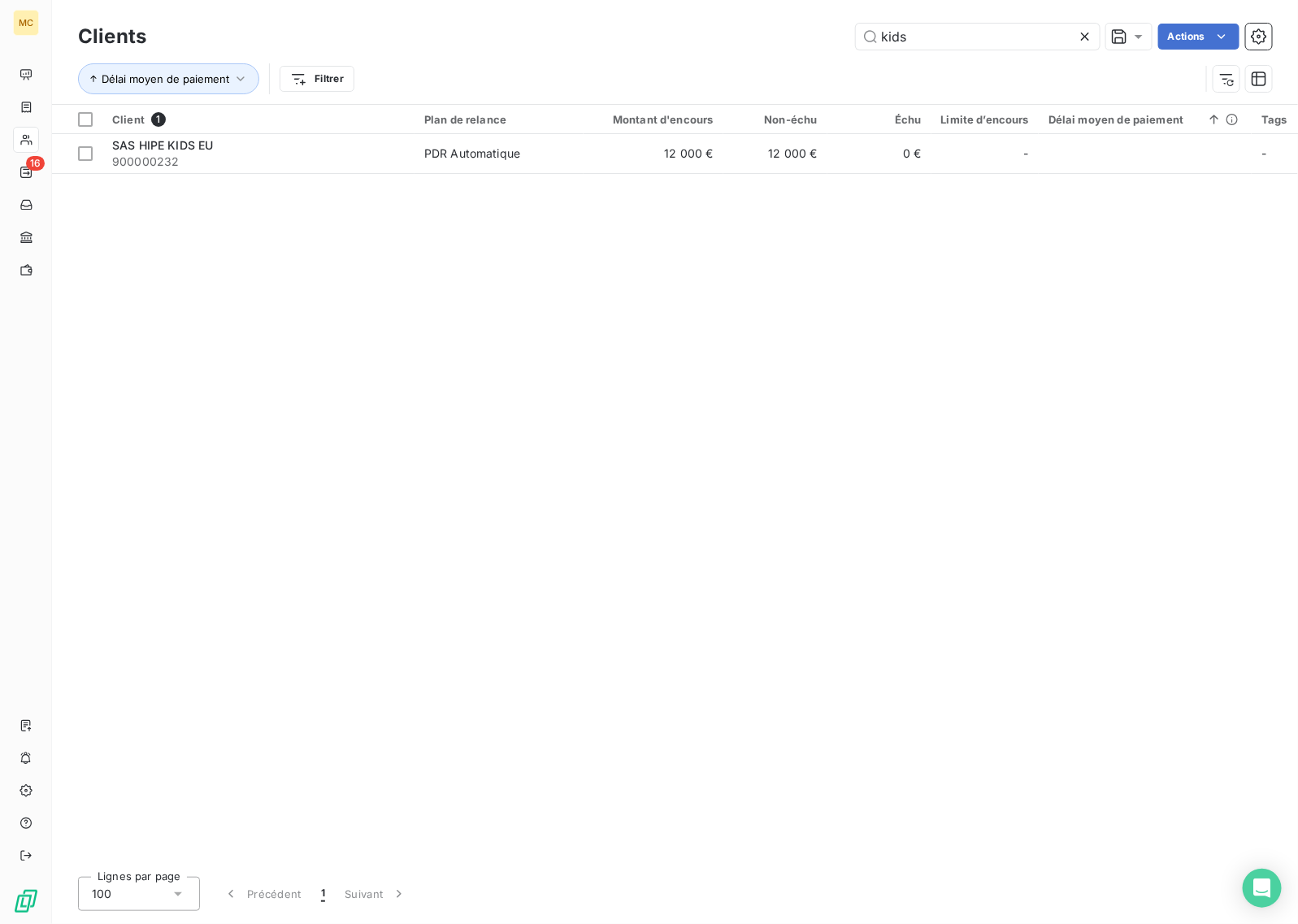
drag, startPoint x: 968, startPoint y: 39, endPoint x: 579, endPoint y: 38, distance: 389.0
click at [614, 39] on div "kids Actions" at bounding box center [719, 37] width 1107 height 26
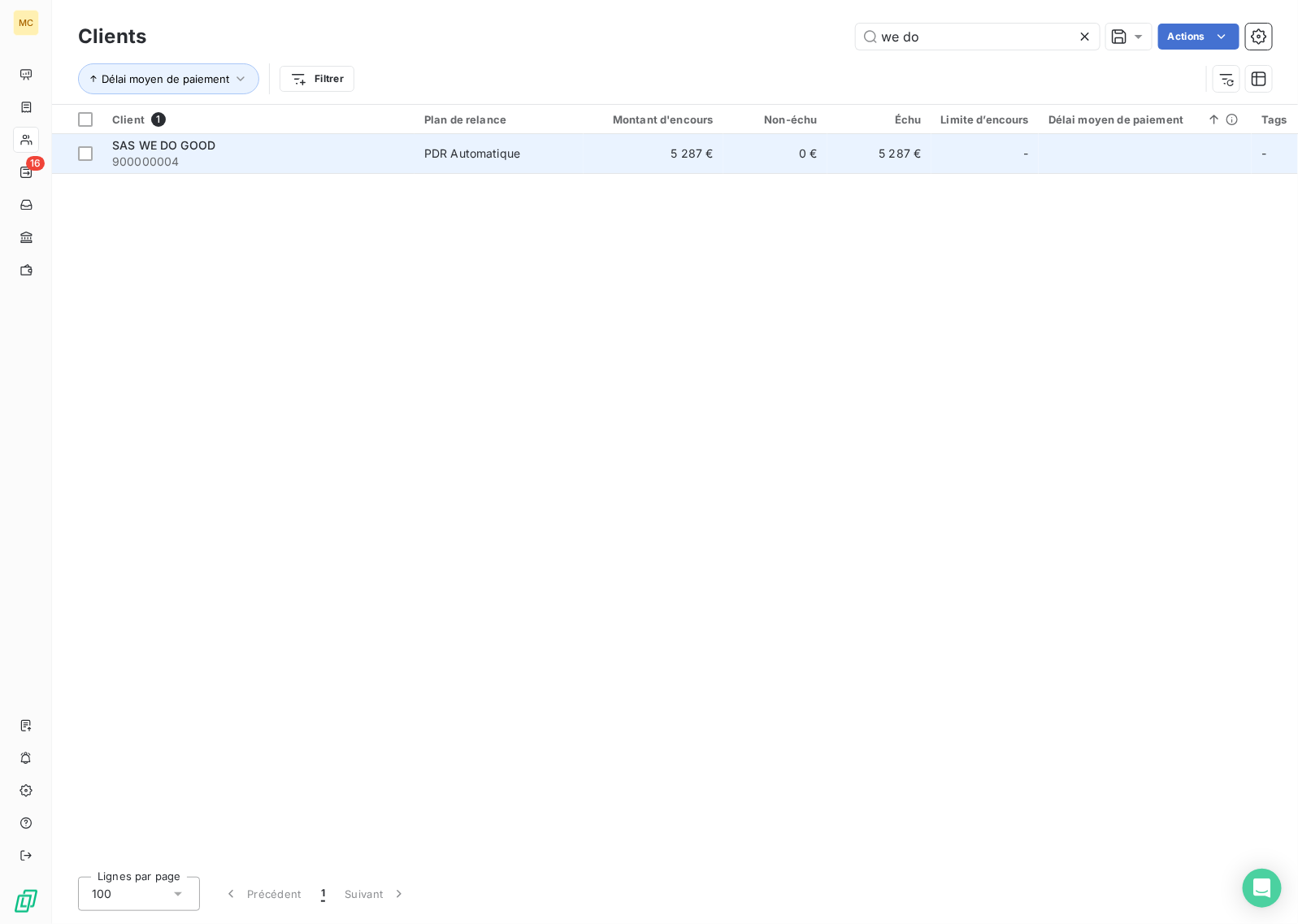
type input "we do"
click at [599, 171] on td "5 287 €" at bounding box center [653, 154] width 140 height 39
